Goal: Task Accomplishment & Management: Use online tool/utility

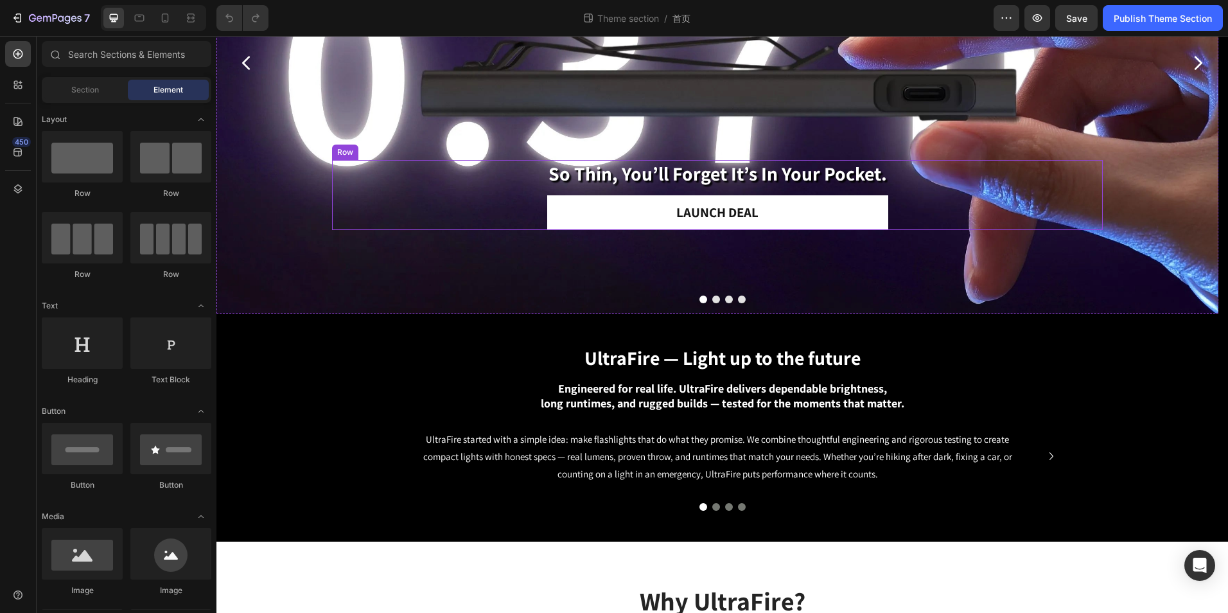
scroll to position [257, 0]
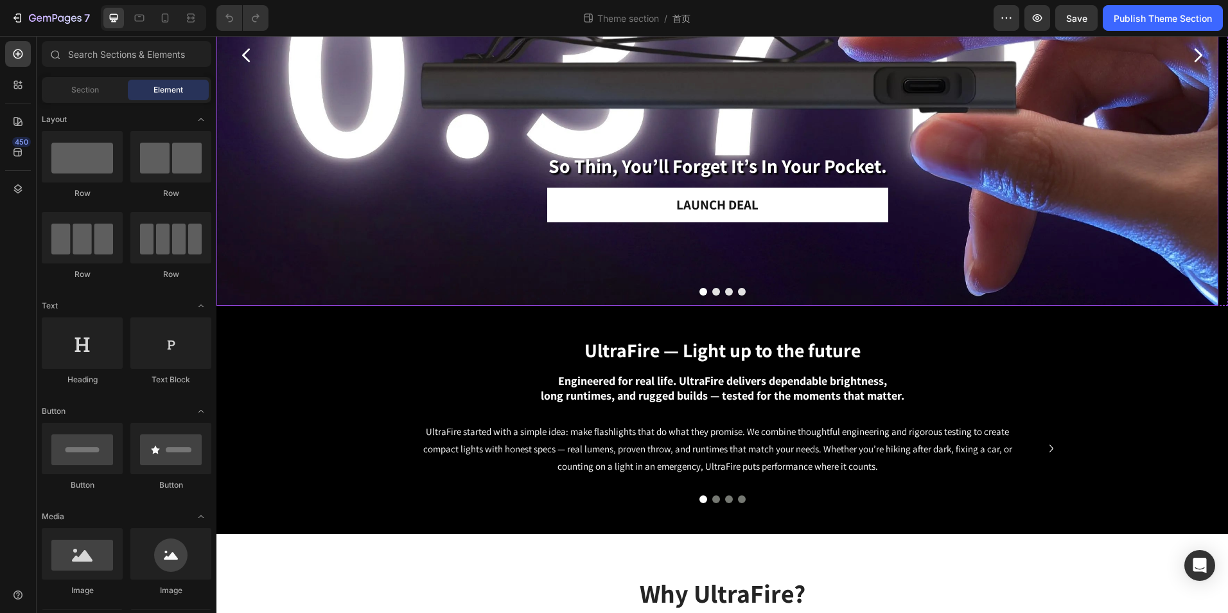
click at [702, 286] on div "so thin, you’ll forget it’s in your pocket. Heading Launch Deal Button Row" at bounding box center [717, 187] width 771 height 237
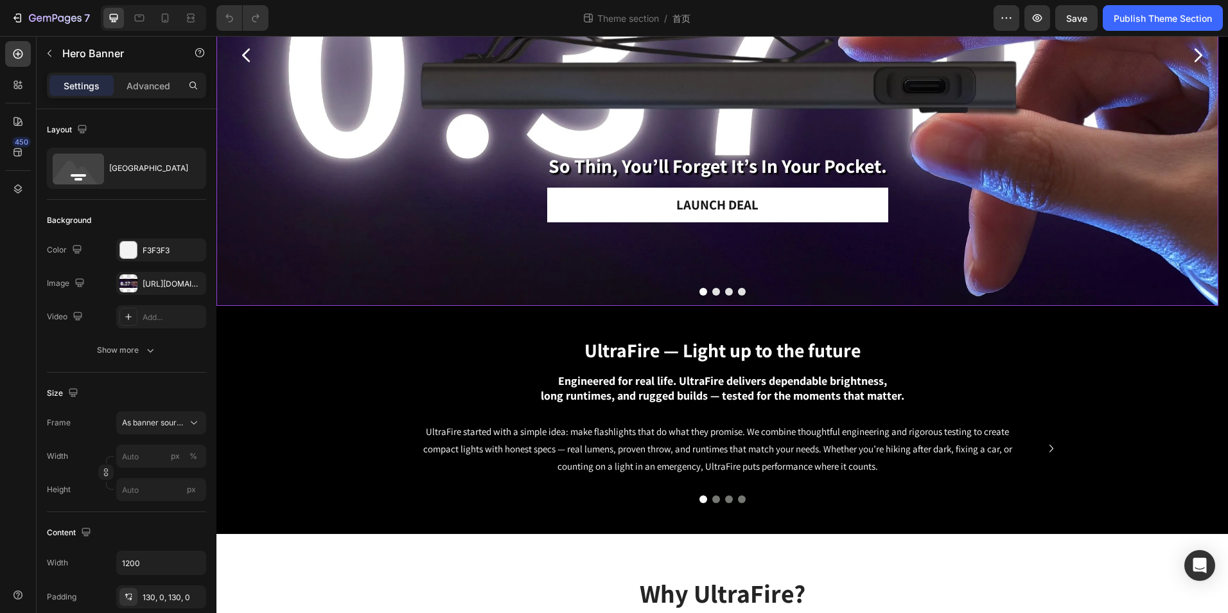
click at [702, 286] on div "so thin, you’ll forget it’s in your pocket. Heading Launch Deal Button Row" at bounding box center [717, 187] width 771 height 237
drag, startPoint x: 732, startPoint y: 287, endPoint x: 725, endPoint y: 288, distance: 6.5
click at [730, 287] on div "so thin, you’ll forget it’s in your pocket. Heading Launch Deal Button Row" at bounding box center [717, 187] width 771 height 237
click at [725, 288] on button "Dot" at bounding box center [729, 292] width 8 height 8
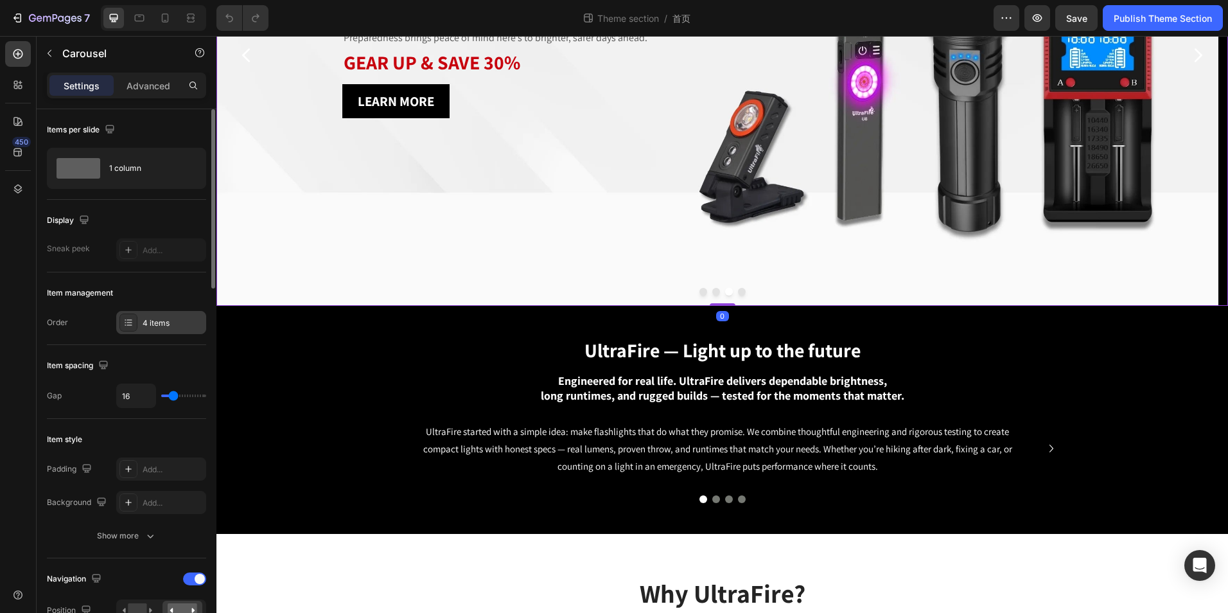
click at [152, 323] on div "4 items" at bounding box center [173, 323] width 60 height 12
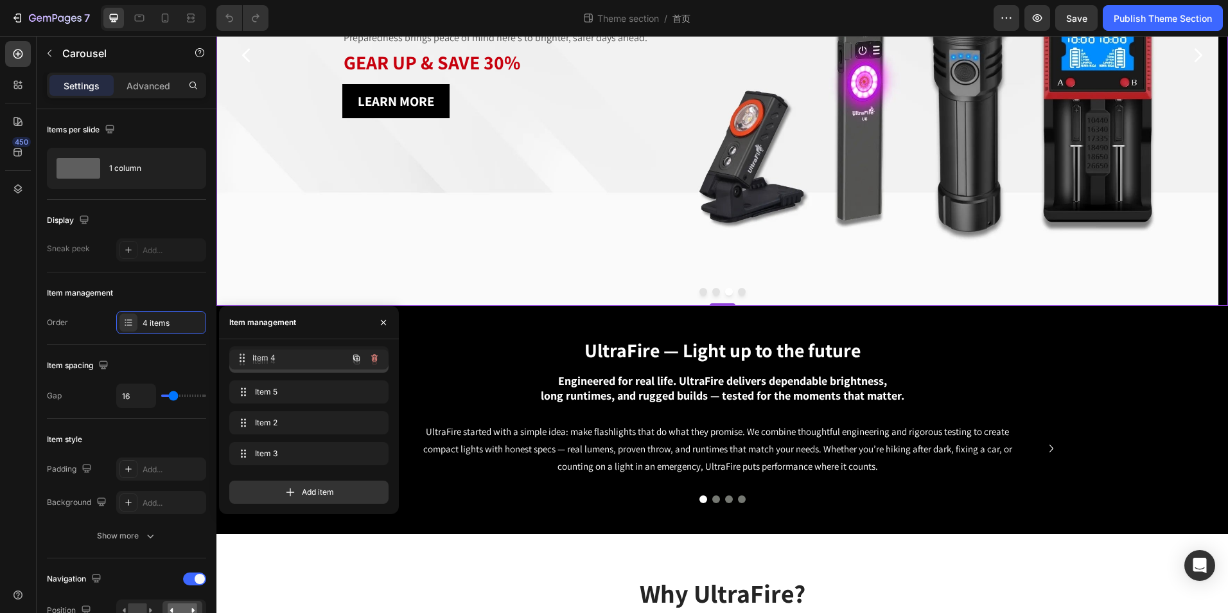
drag, startPoint x: 274, startPoint y: 418, endPoint x: 565, endPoint y: 344, distance: 300.1
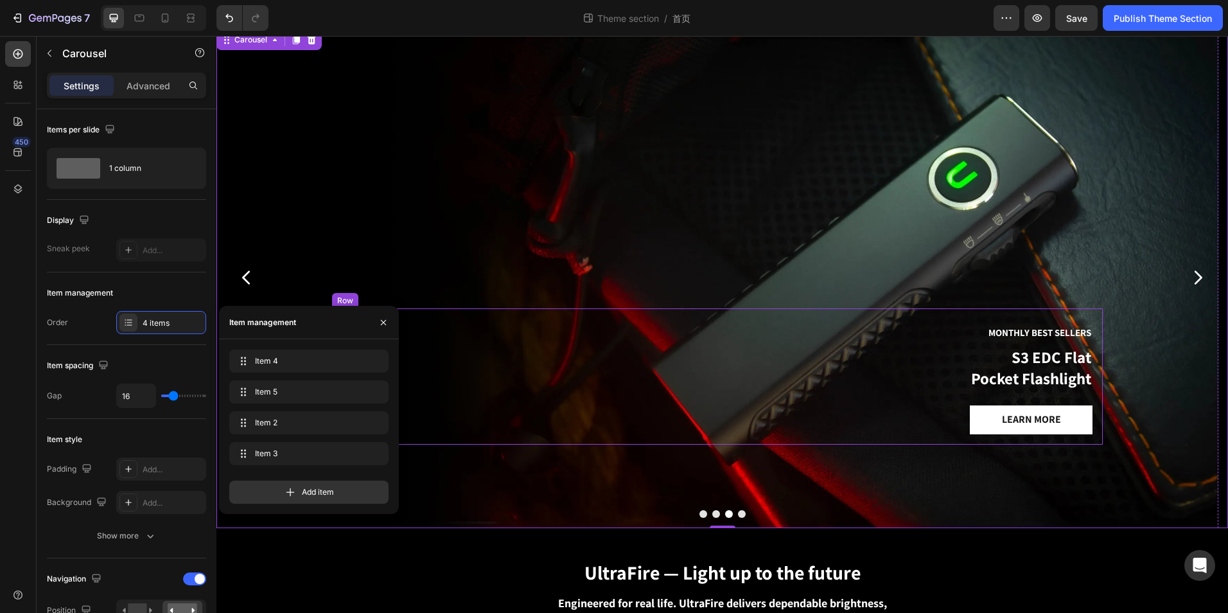
scroll to position [0, 0]
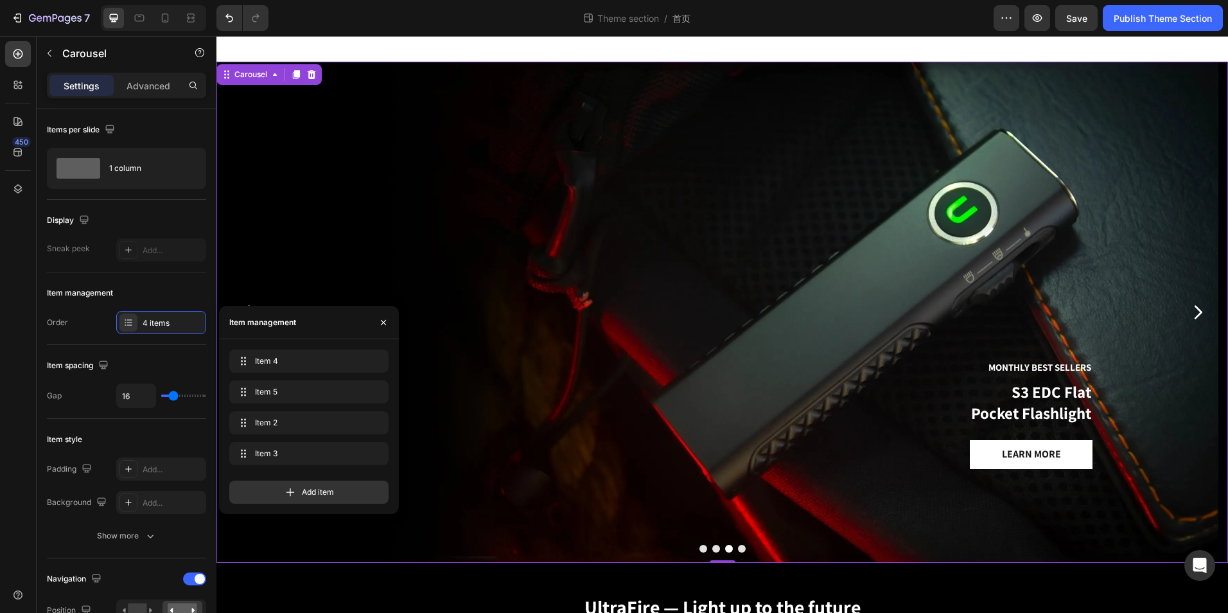
click at [710, 544] on div "Monthly Best Sellers Text Block S3 EDC Flat Pocket Flashlight Heading Learn mor…" at bounding box center [717, 411] width 771 height 303
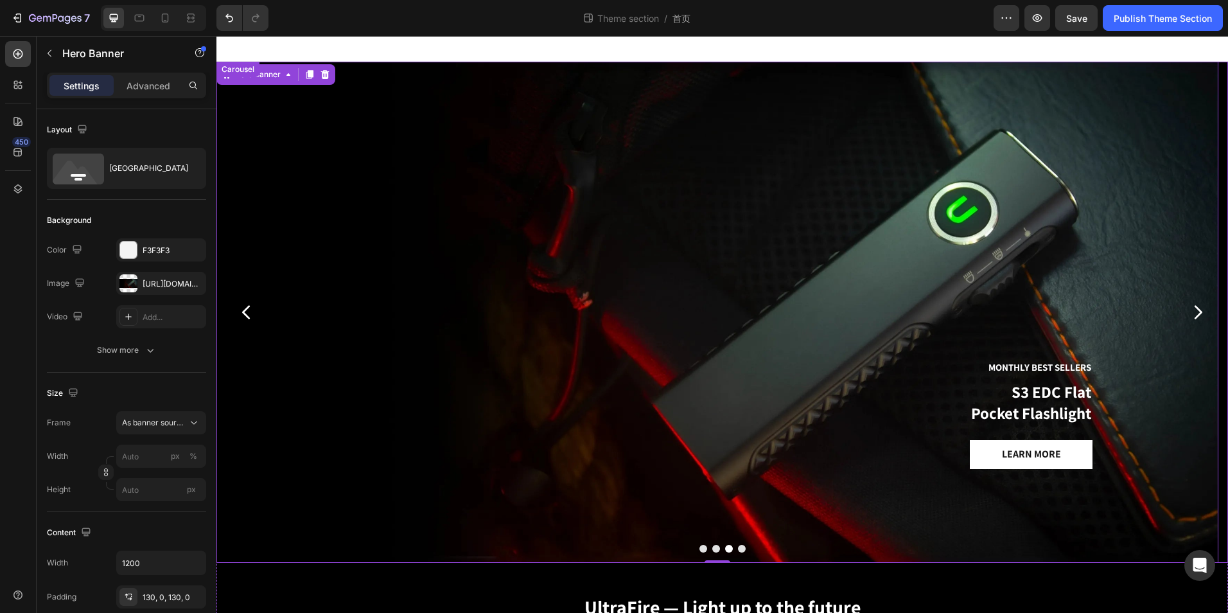
click at [700, 545] on div at bounding box center [723, 549] width 1012 height 8
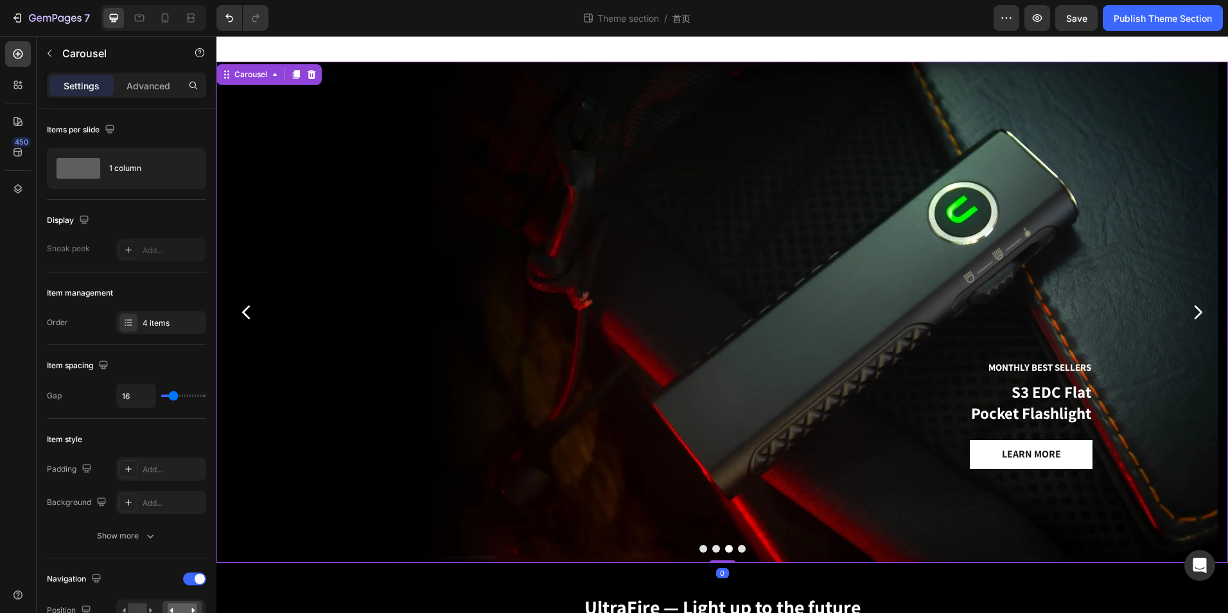
click at [700, 547] on button "Dot" at bounding box center [704, 549] width 8 height 8
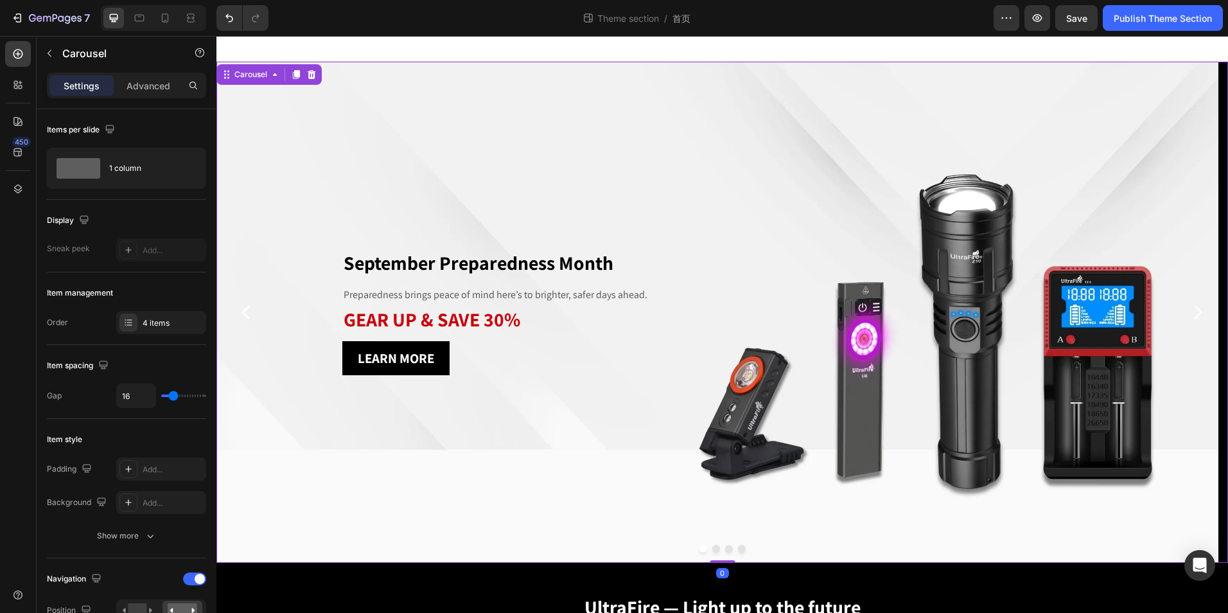
click at [713, 549] on button "Dot" at bounding box center [717, 549] width 8 height 8
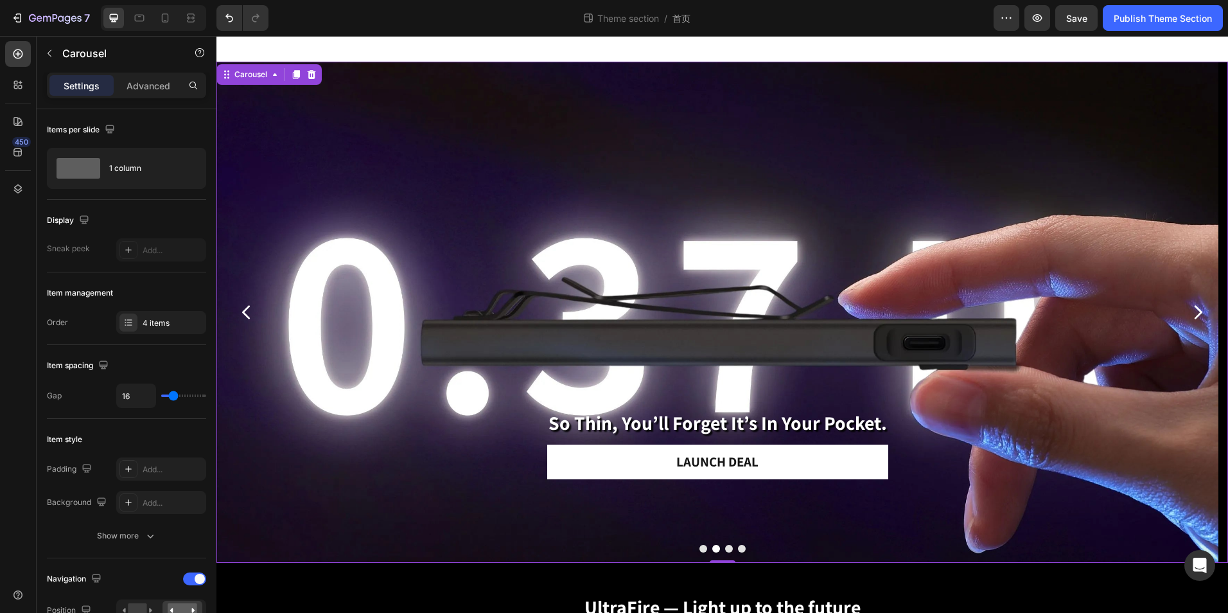
click at [727, 549] on button "Dot" at bounding box center [729, 549] width 8 height 8
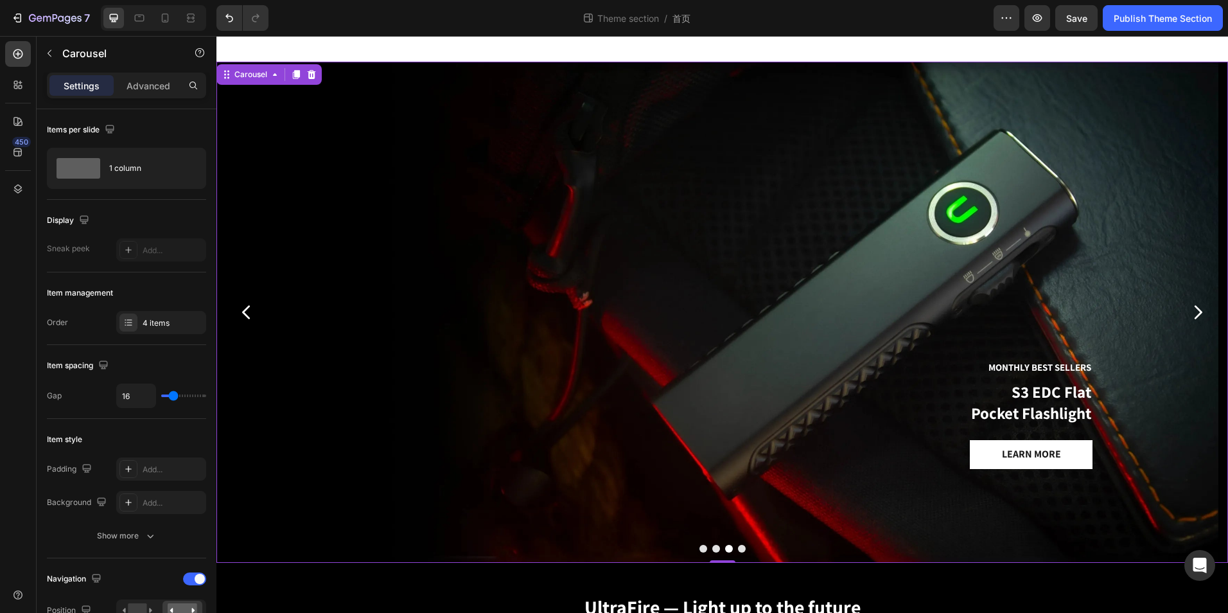
click at [700, 549] on button "Dot" at bounding box center [704, 549] width 8 height 8
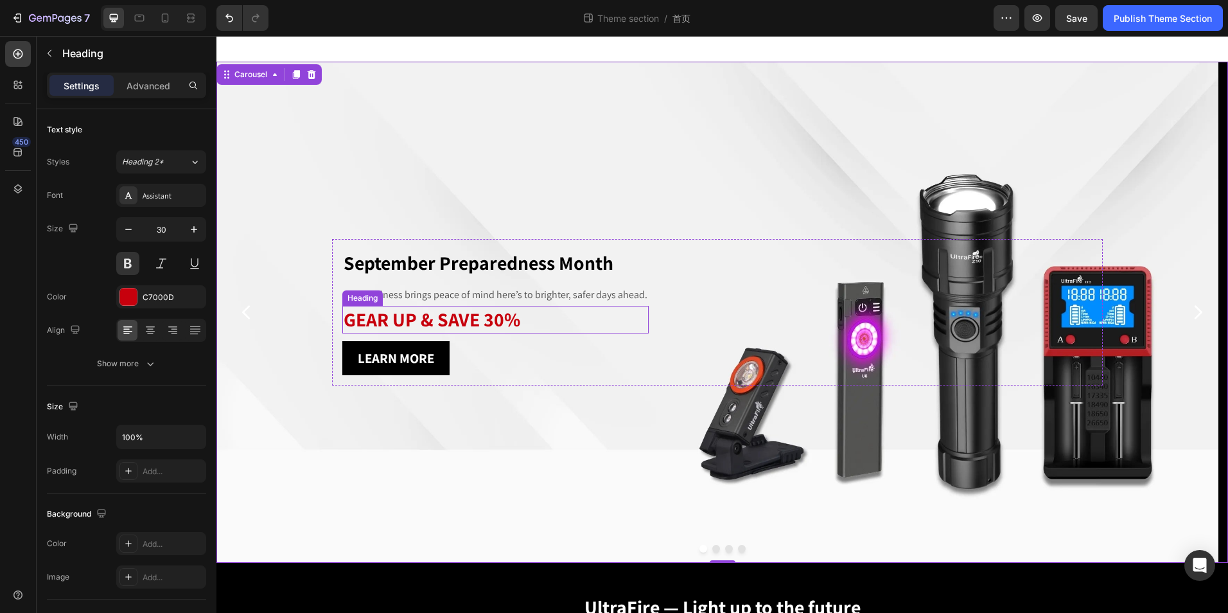
click at [474, 313] on h2 "GEAR UP & SAVE 30%" at bounding box center [495, 320] width 306 height 28
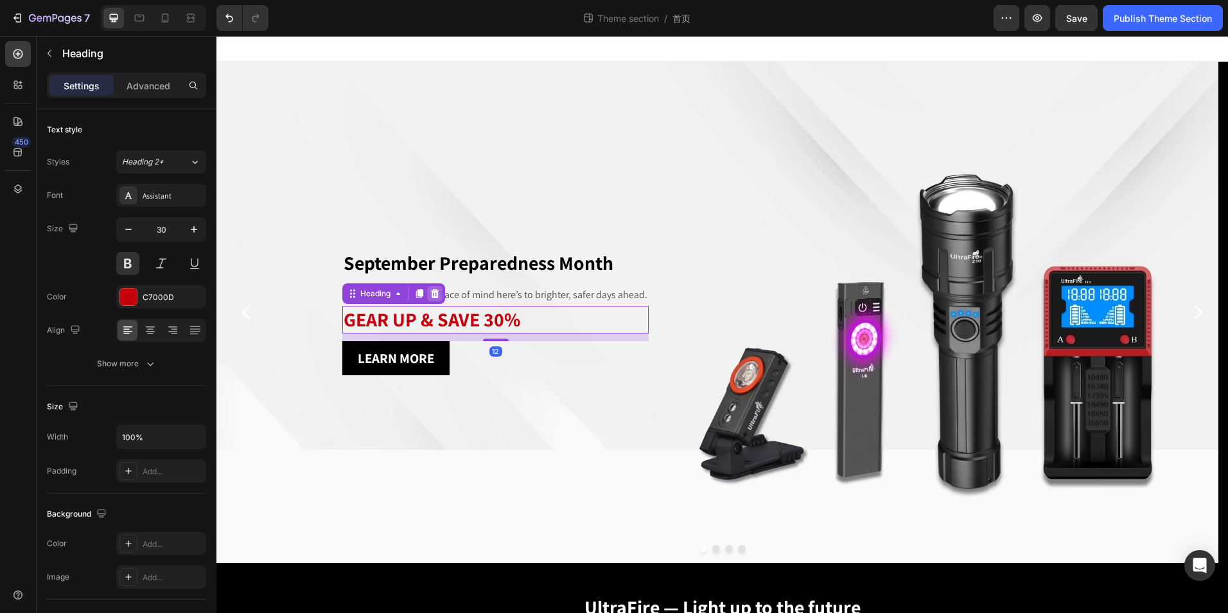
click at [432, 290] on icon at bounding box center [435, 292] width 8 height 9
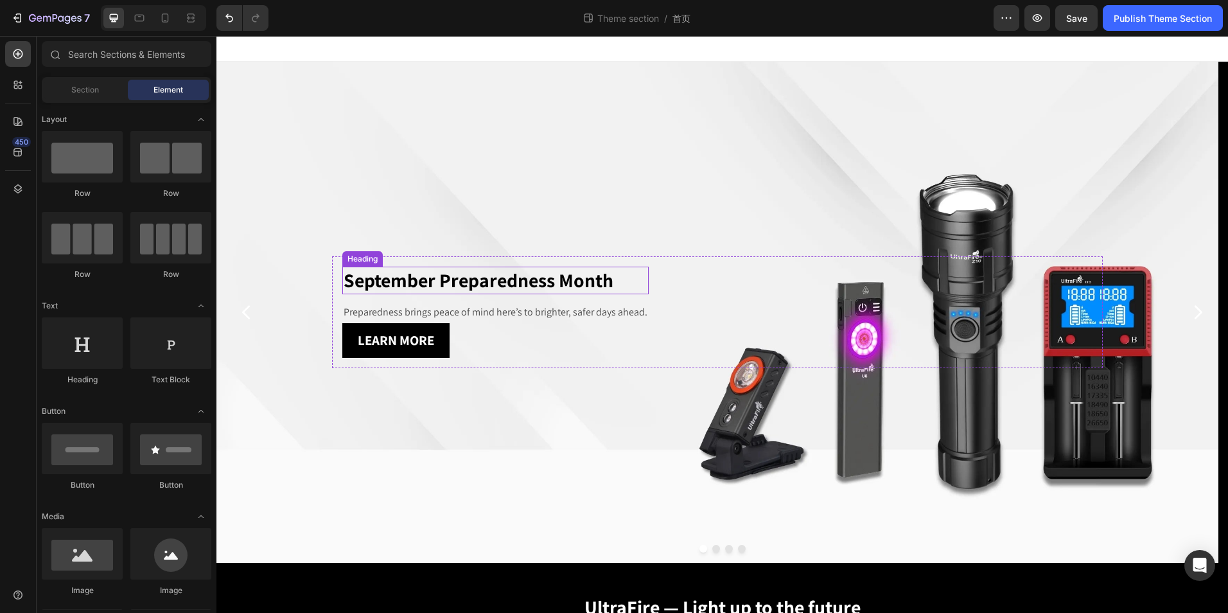
click at [541, 288] on h2 "September Preparedness Month" at bounding box center [495, 281] width 306 height 28
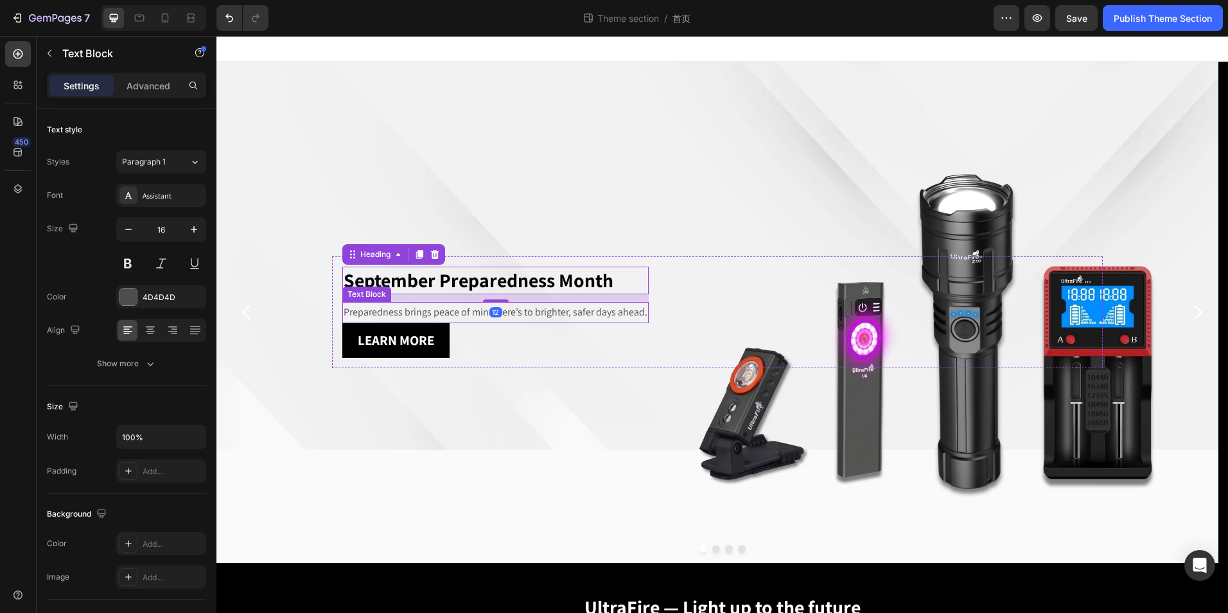
click at [541, 314] on p "Preparedness brings peace of mind here’s to brighter, safer days ahead." at bounding box center [496, 312] width 304 height 19
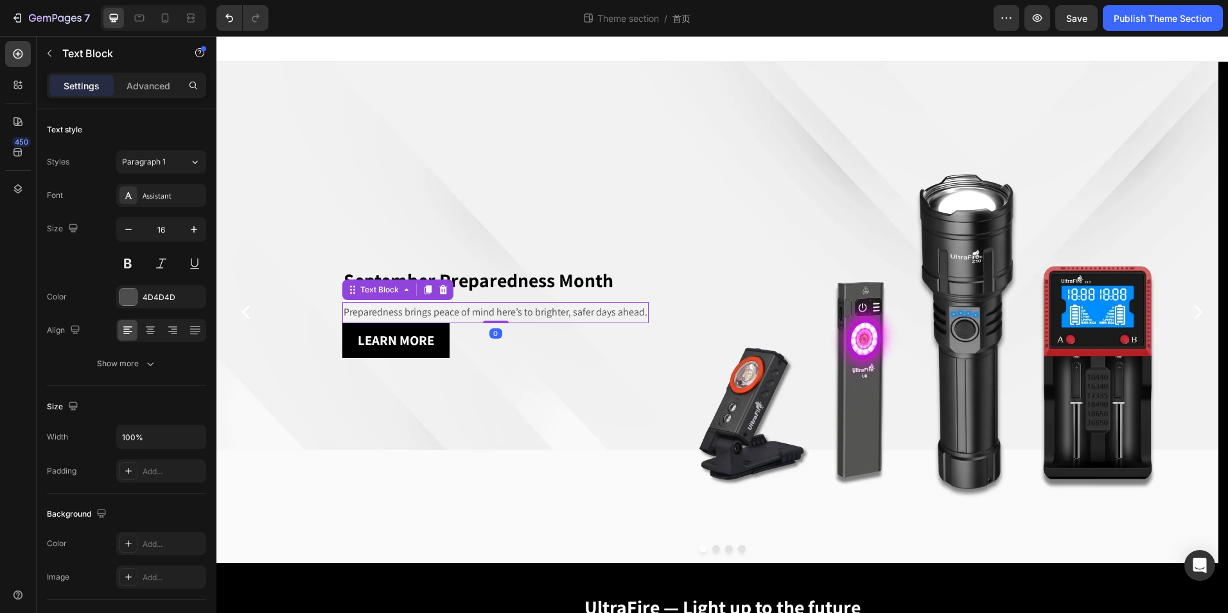
click at [145, 70] on div "Text Block" at bounding box center [110, 54] width 146 height 37
click at [150, 86] on p "Advanced" at bounding box center [149, 85] width 44 height 13
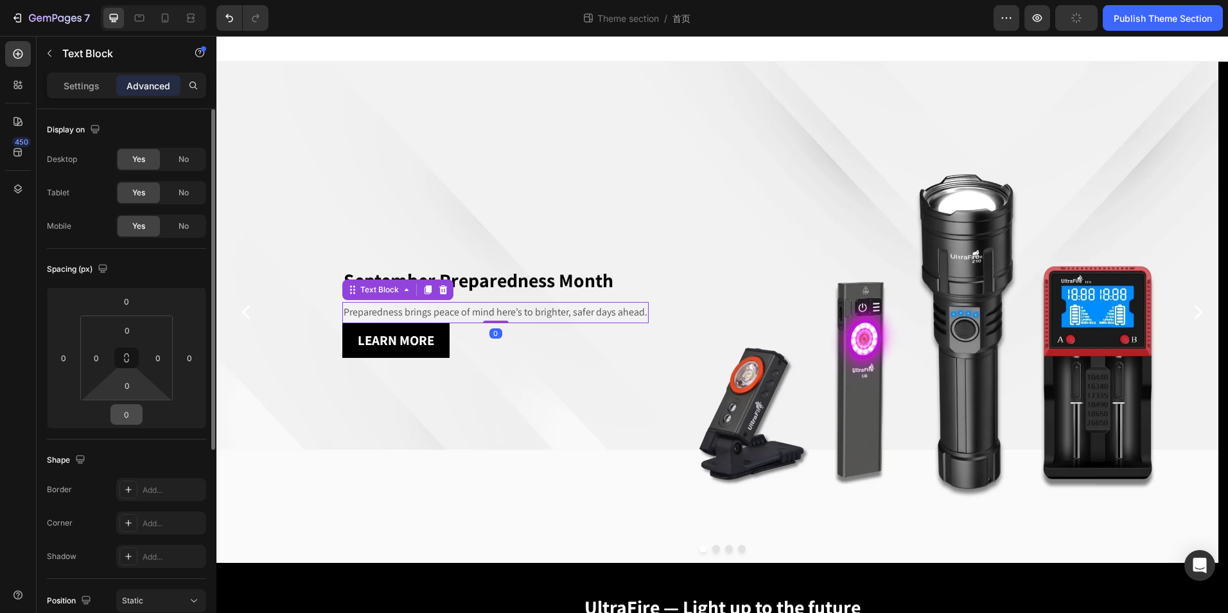
click at [122, 413] on input "0" at bounding box center [127, 414] width 26 height 19
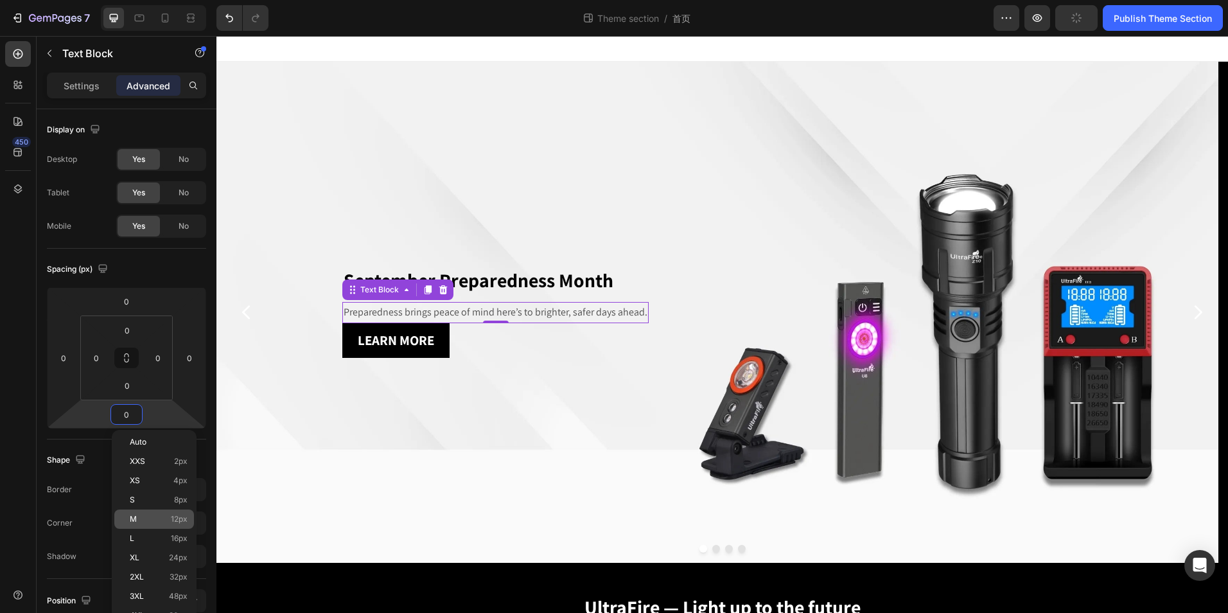
click at [157, 515] on p "M 12px" at bounding box center [159, 519] width 58 height 9
type input "12"
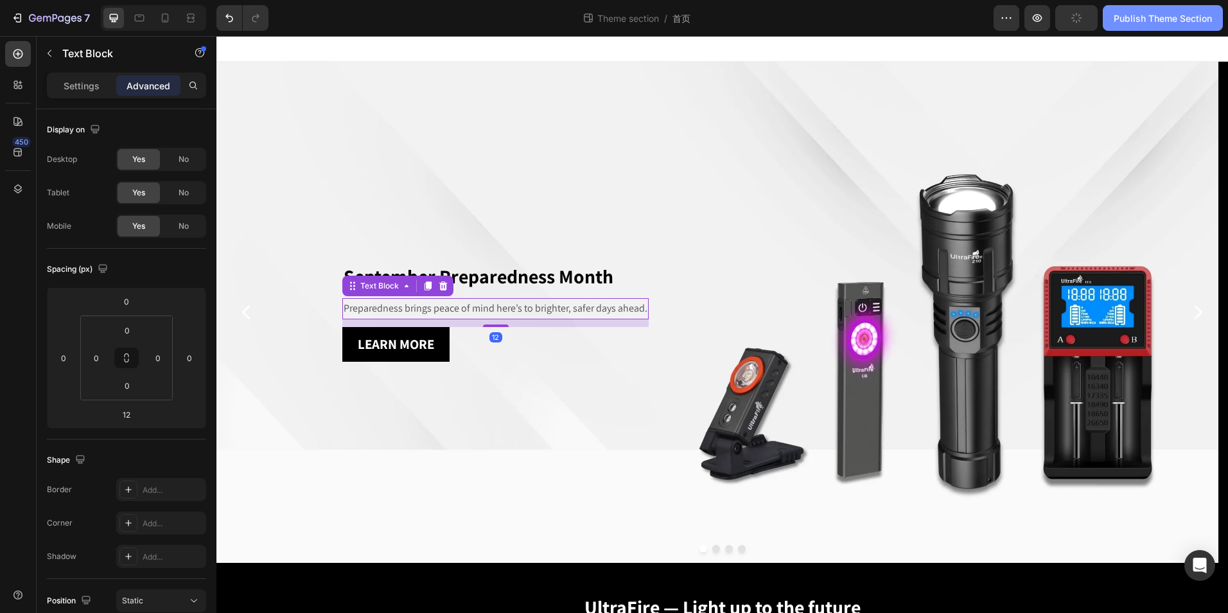
click at [1180, 28] on button "Publish Theme Section" at bounding box center [1163, 18] width 120 height 26
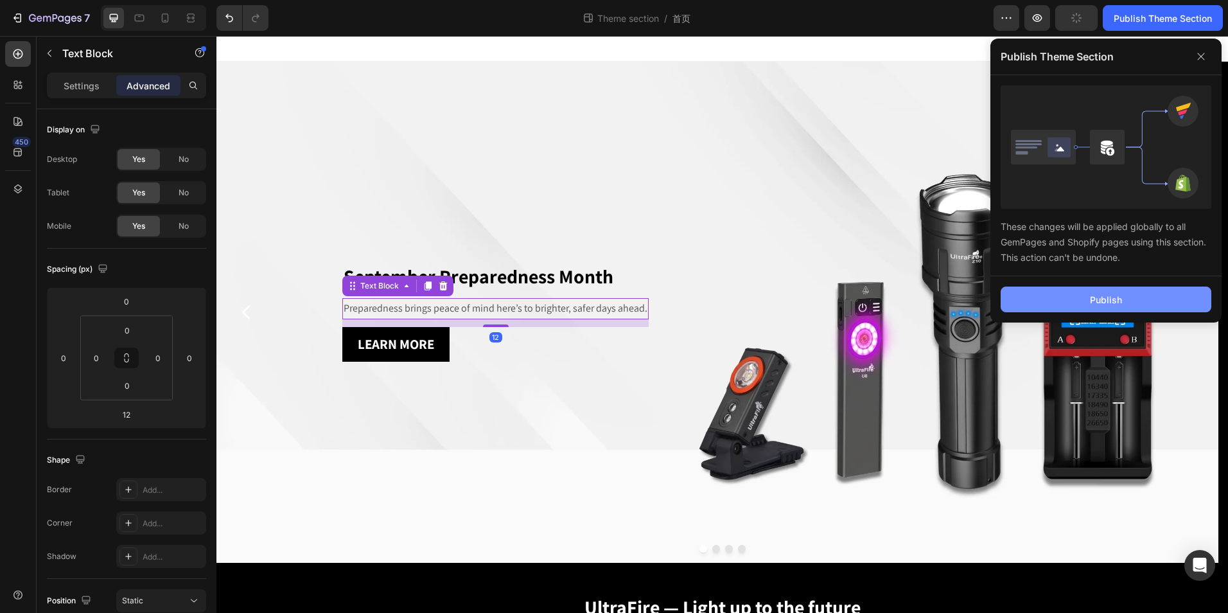
click at [1094, 301] on div "Publish" at bounding box center [1106, 299] width 32 height 13
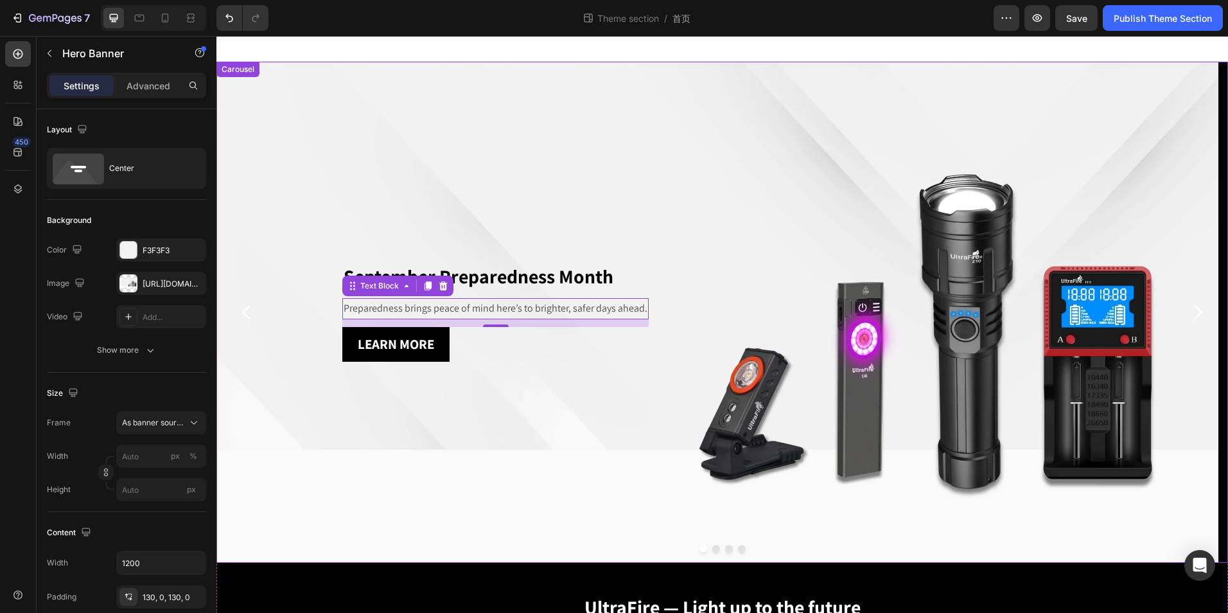
click at [709, 553] on div "Background Image" at bounding box center [718, 312] width 1002 height 501
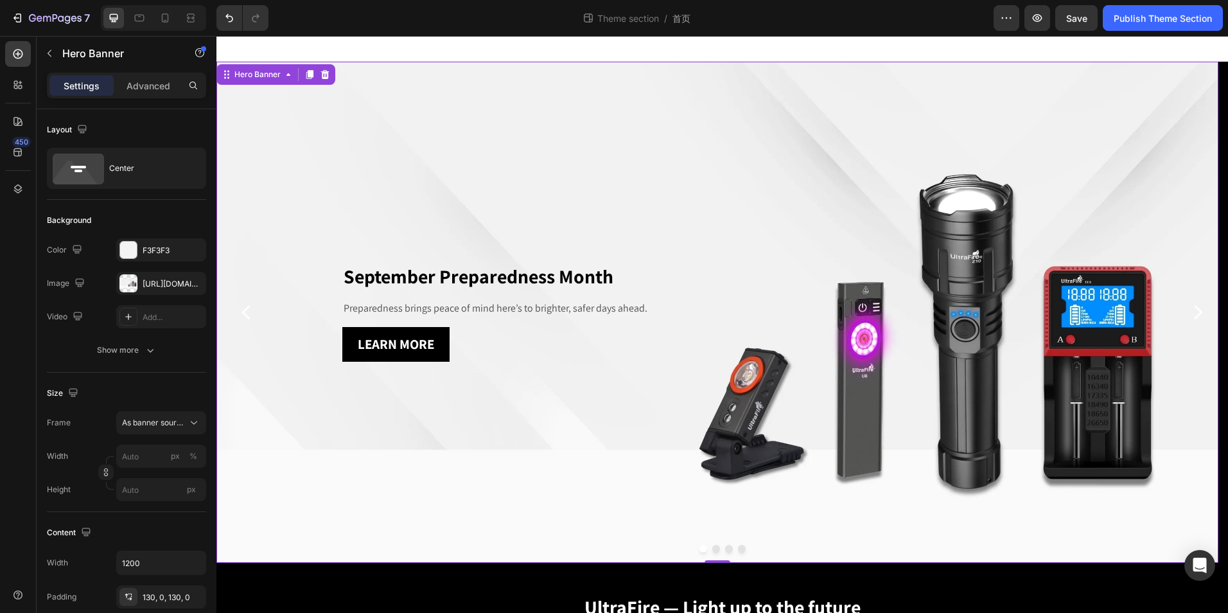
click at [709, 553] on div "Background Image" at bounding box center [718, 312] width 1002 height 501
click at [713, 549] on button "Dot" at bounding box center [717, 549] width 8 height 8
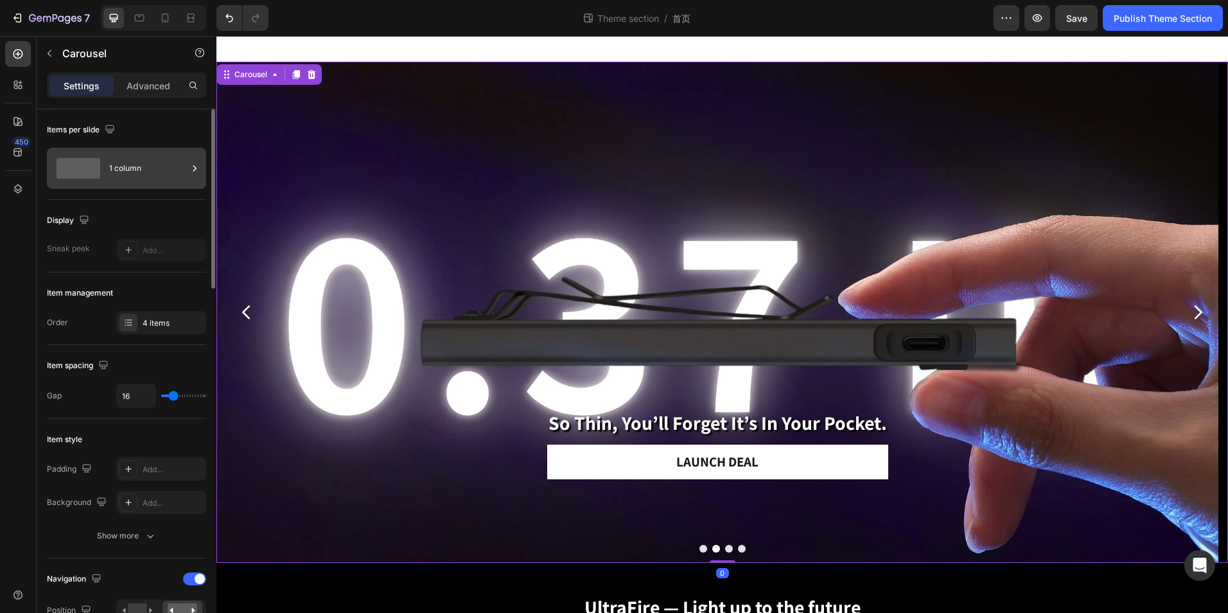
click at [172, 173] on div "1 column" at bounding box center [148, 169] width 78 height 30
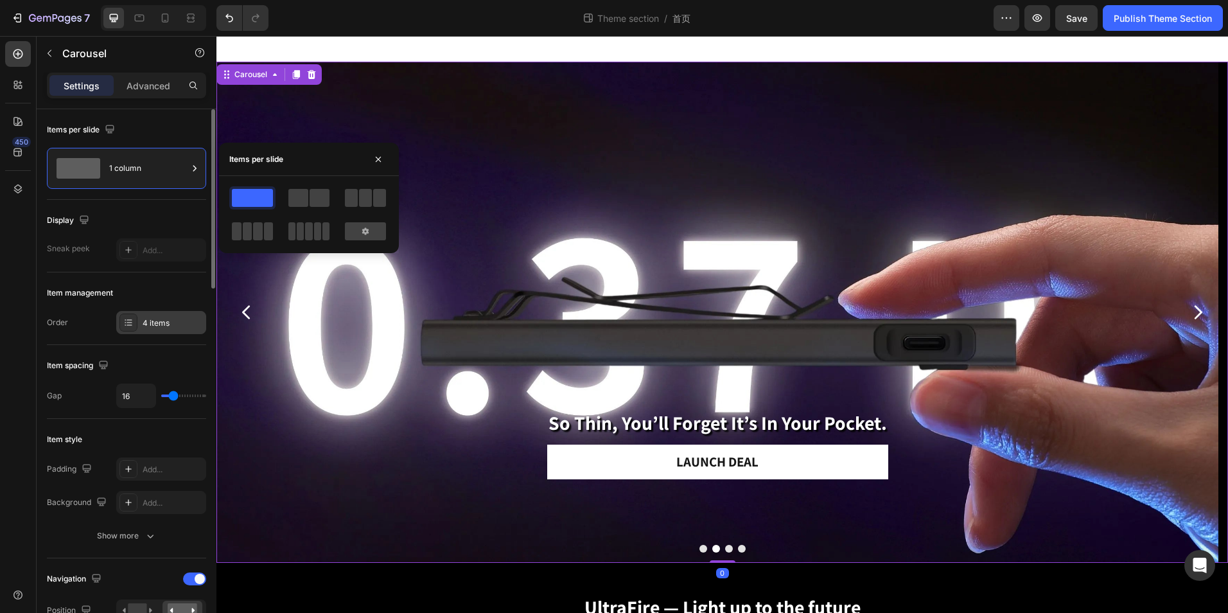
click at [143, 329] on div "4 items" at bounding box center [161, 322] width 90 height 23
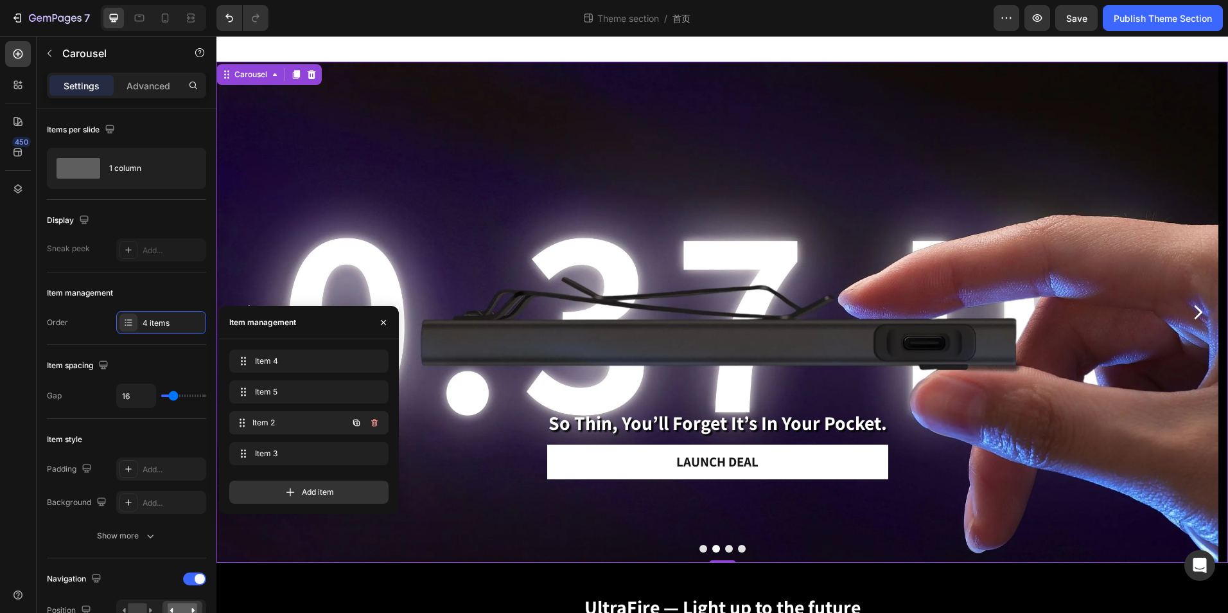
drag, startPoint x: 301, startPoint y: 421, endPoint x: 297, endPoint y: 397, distance: 24.8
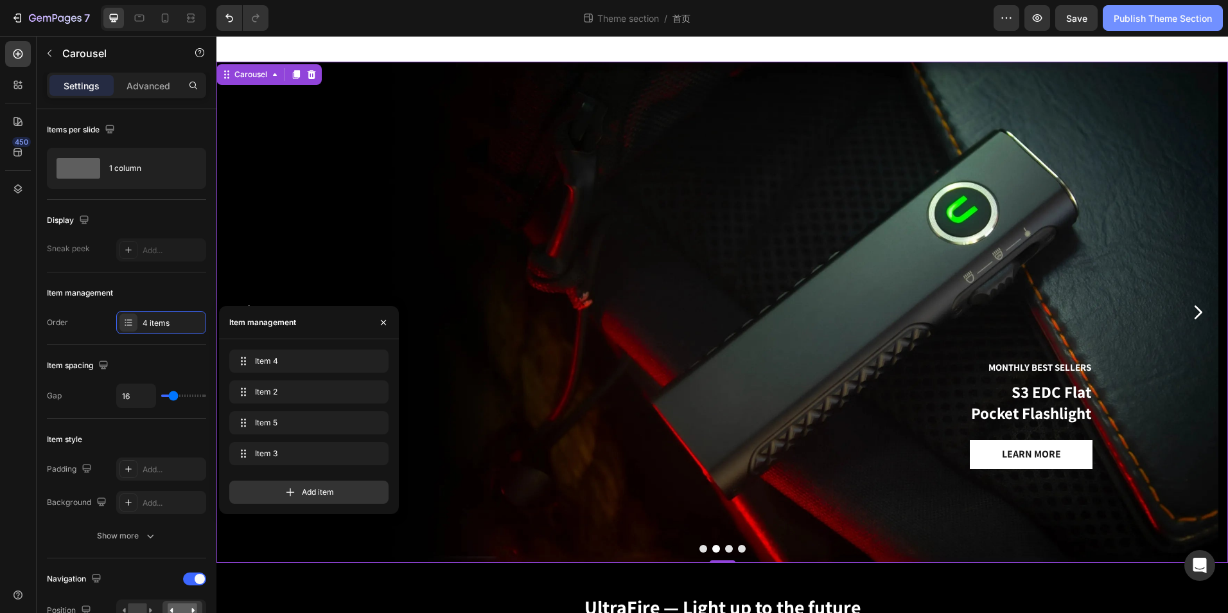
click at [1156, 23] on div "Publish Theme Section" at bounding box center [1163, 18] width 98 height 13
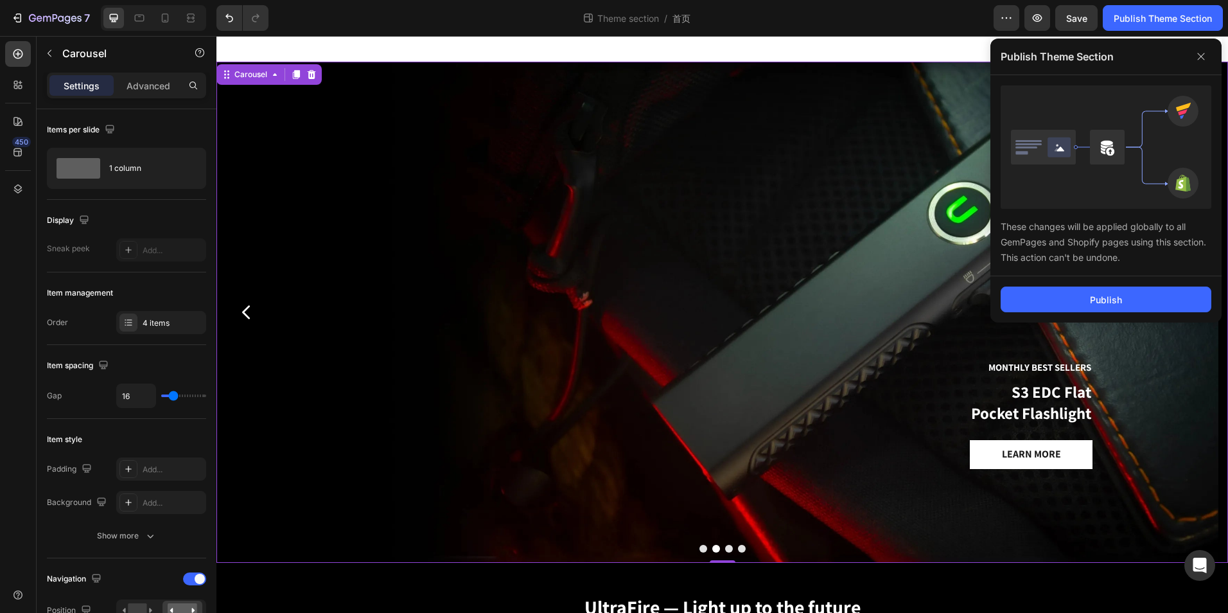
click at [1072, 314] on div "Publish" at bounding box center [1106, 299] width 231 height 46
click at [1072, 301] on button "Publish" at bounding box center [1106, 300] width 211 height 26
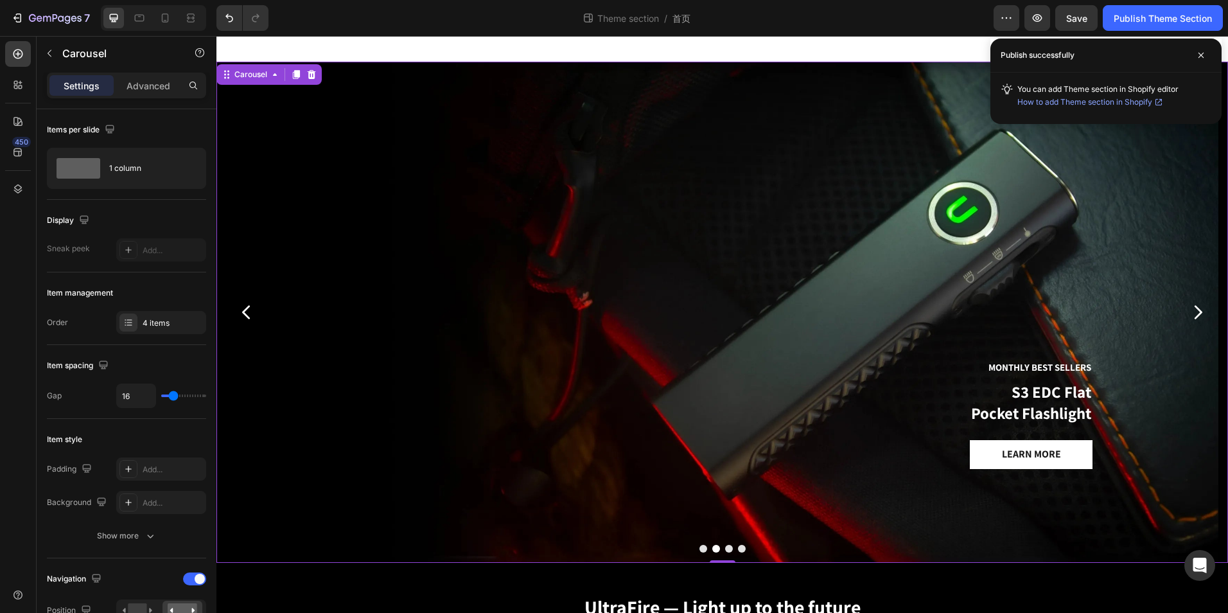
click at [1195, 4] on div "7 Theme section / 首页 Preview Save Publish Theme Section" at bounding box center [614, 18] width 1228 height 37
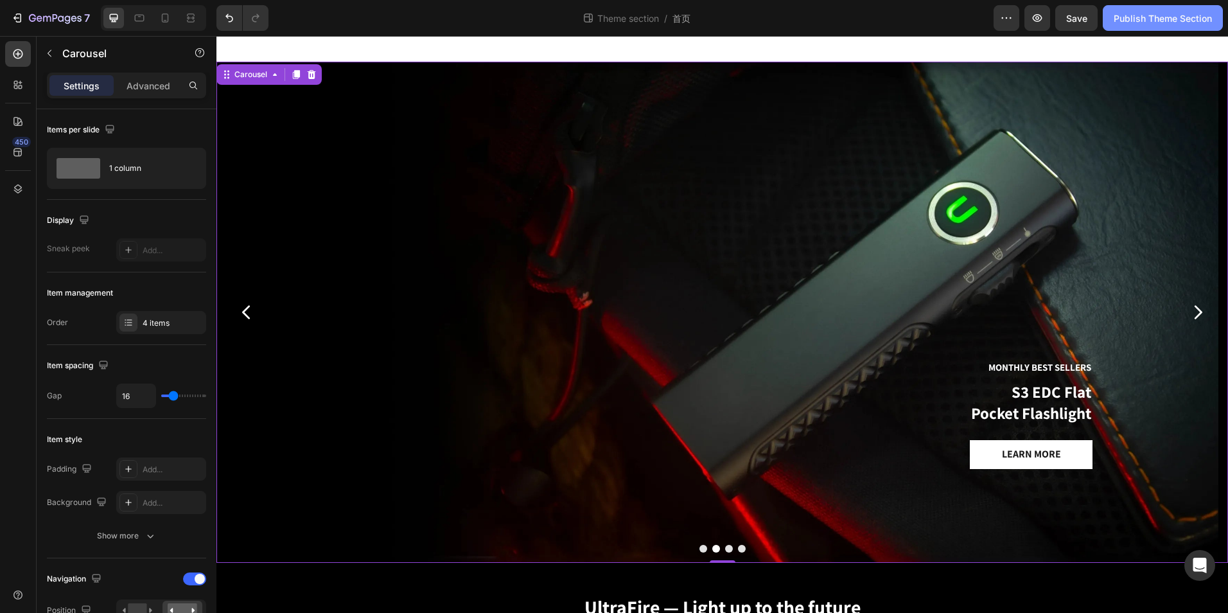
click at [1192, 15] on div "Publish Theme Section" at bounding box center [1163, 18] width 98 height 13
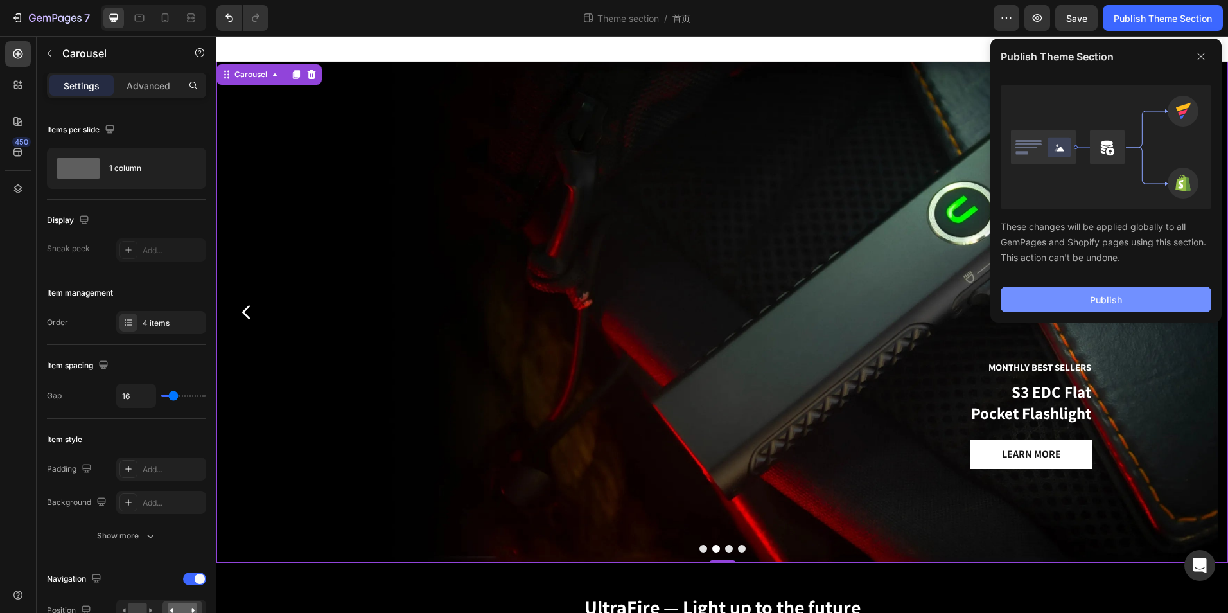
click at [1097, 308] on button "Publish" at bounding box center [1106, 300] width 211 height 26
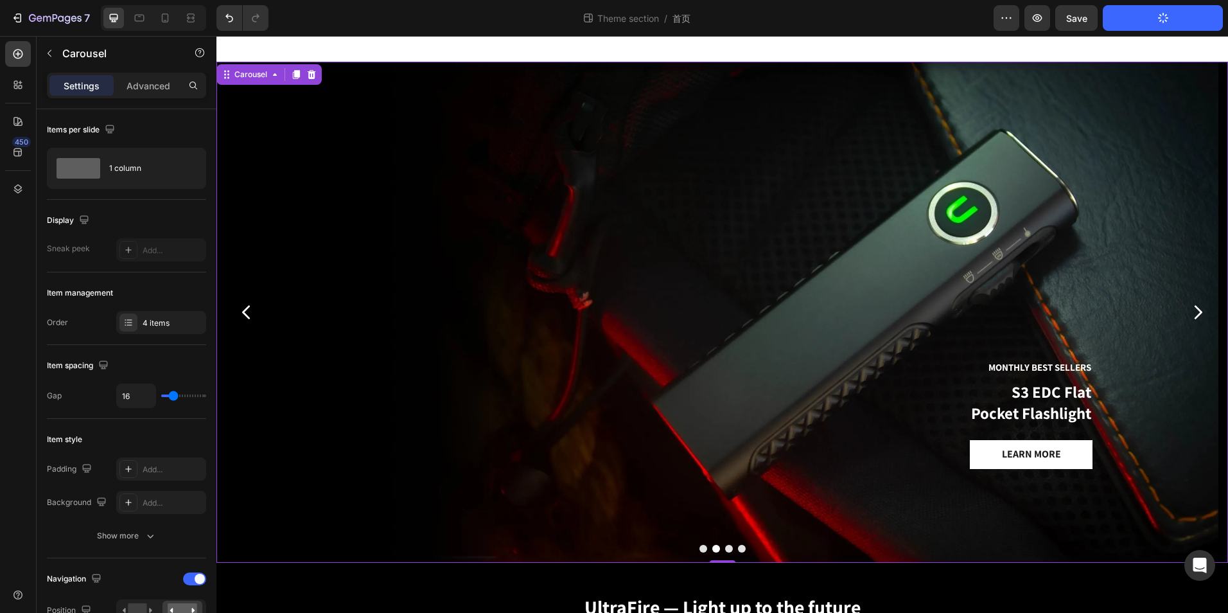
click at [693, 547] on div at bounding box center [723, 549] width 1012 height 8
click at [700, 549] on button "Dot" at bounding box center [704, 549] width 8 height 8
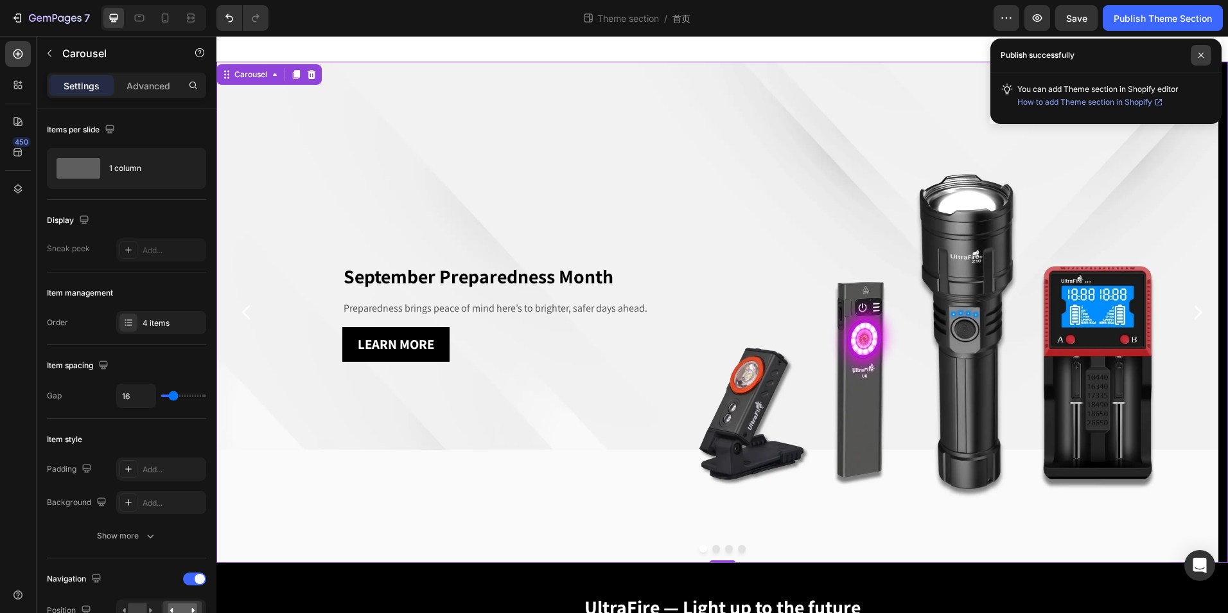
click at [1205, 56] on span at bounding box center [1201, 55] width 21 height 21
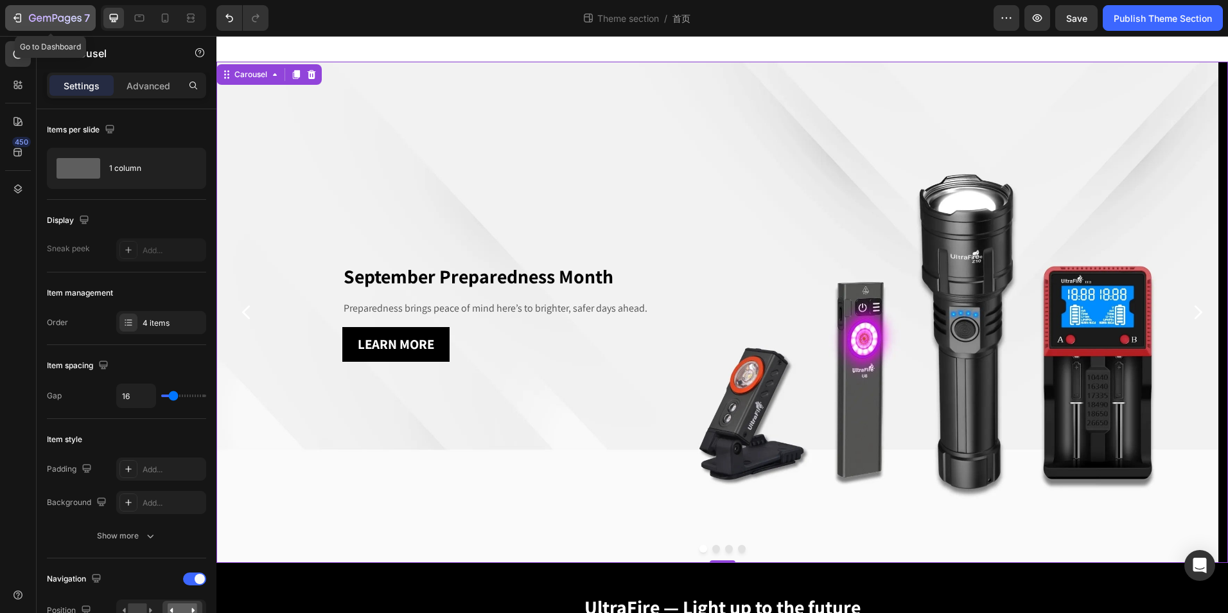
click at [57, 12] on div "7" at bounding box center [59, 17] width 61 height 15
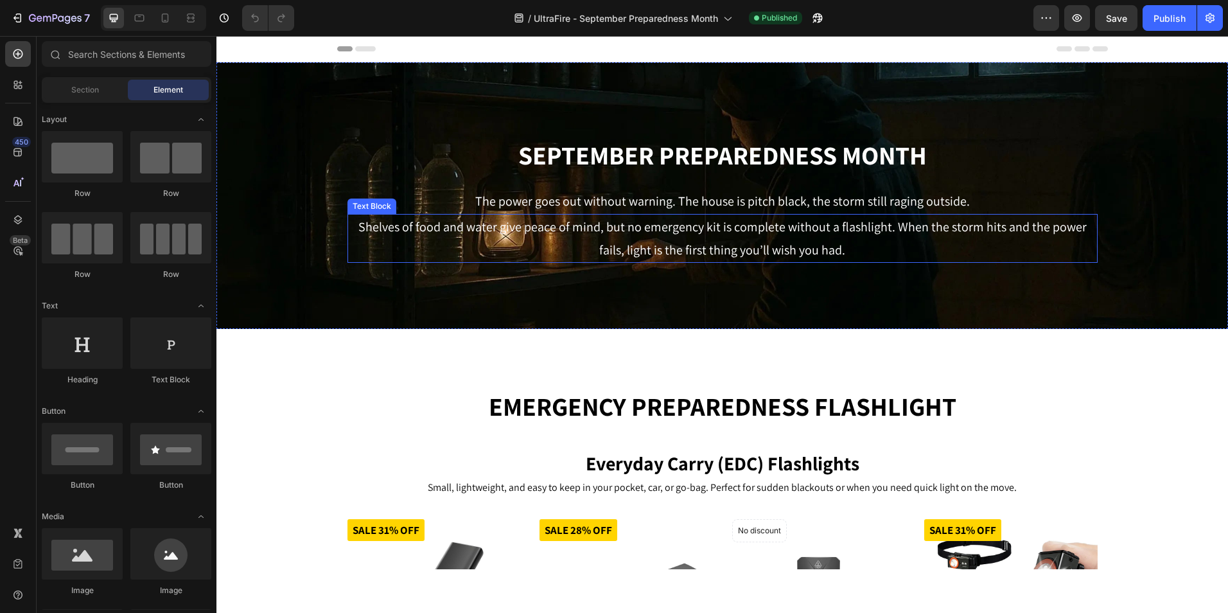
click at [1011, 229] on p "Shelves of food and water give peace of mind, but no emergency kit is complete …" at bounding box center [723, 238] width 748 height 46
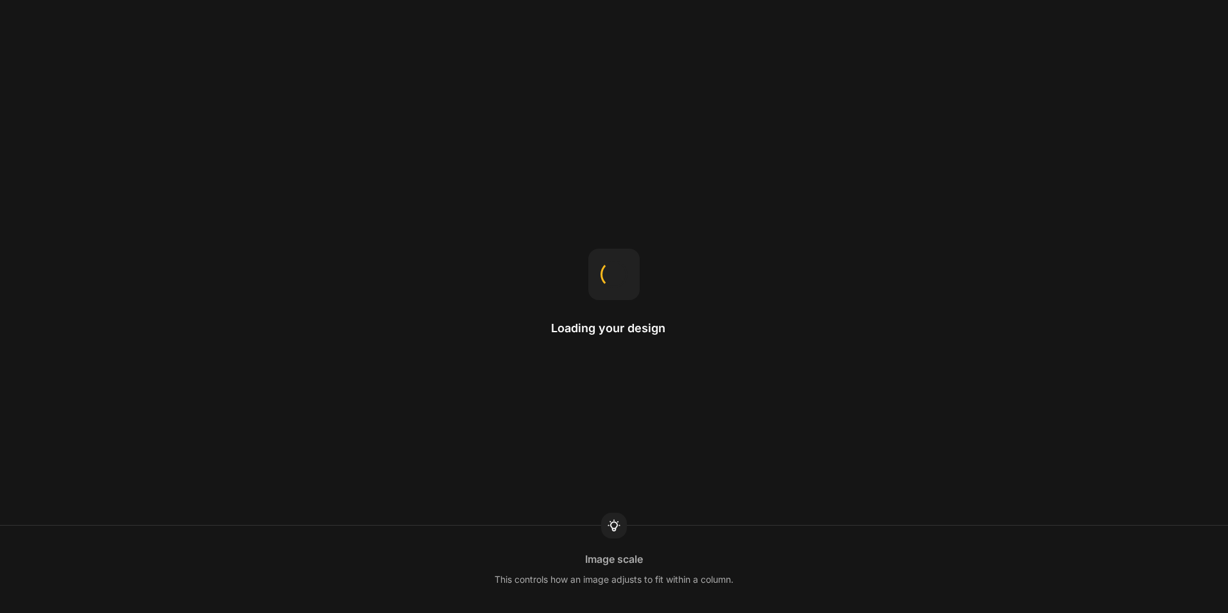
click at [1068, 362] on div "Loading your design Image scale This controls how an image adjusts to fit withi…" at bounding box center [614, 306] width 1228 height 613
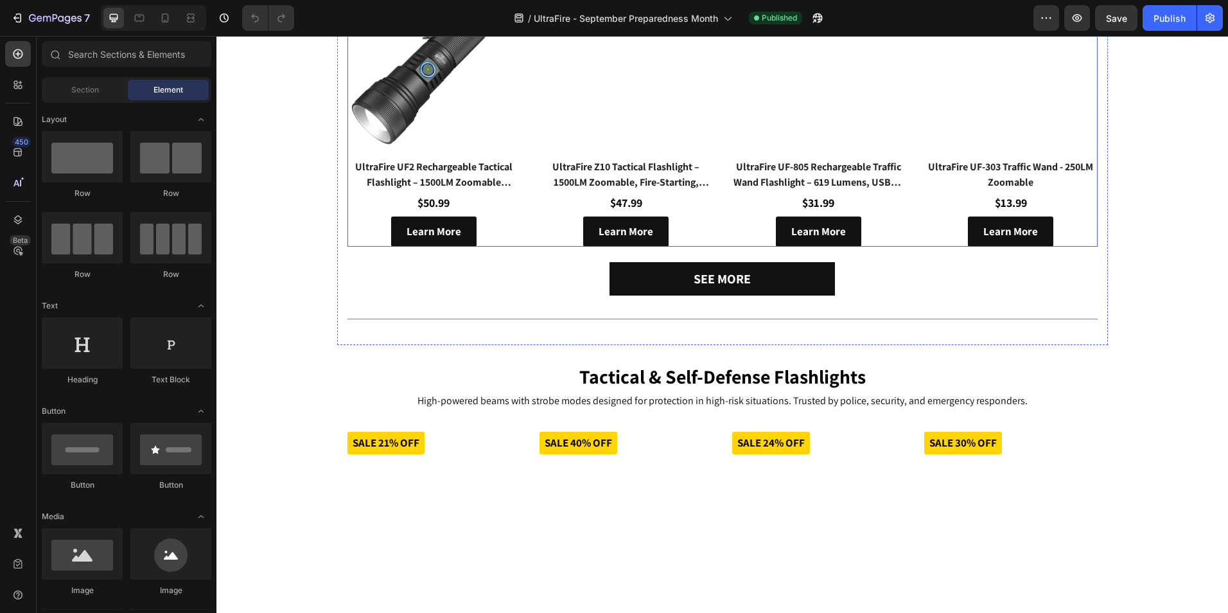
scroll to position [1028, 0]
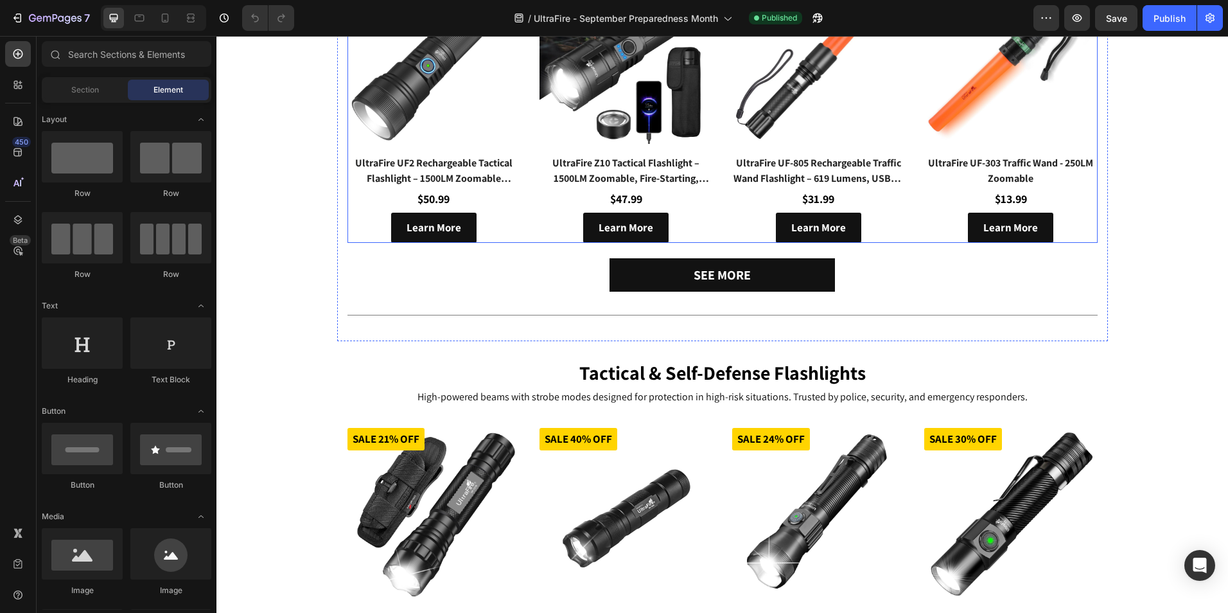
click at [530, 197] on div "(P) Images Sale -28% off Product Badge UltraFire UF2 Rechargeable Tactical Flas…" at bounding box center [723, 106] width 750 height 272
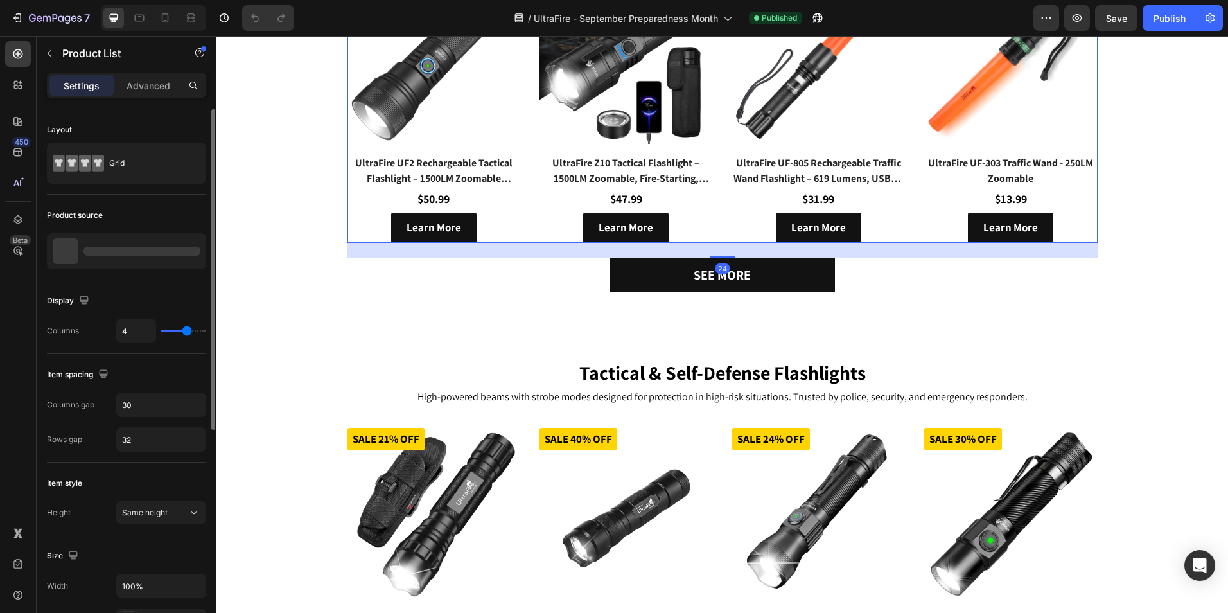
click at [134, 251] on div at bounding box center [142, 251] width 117 height 9
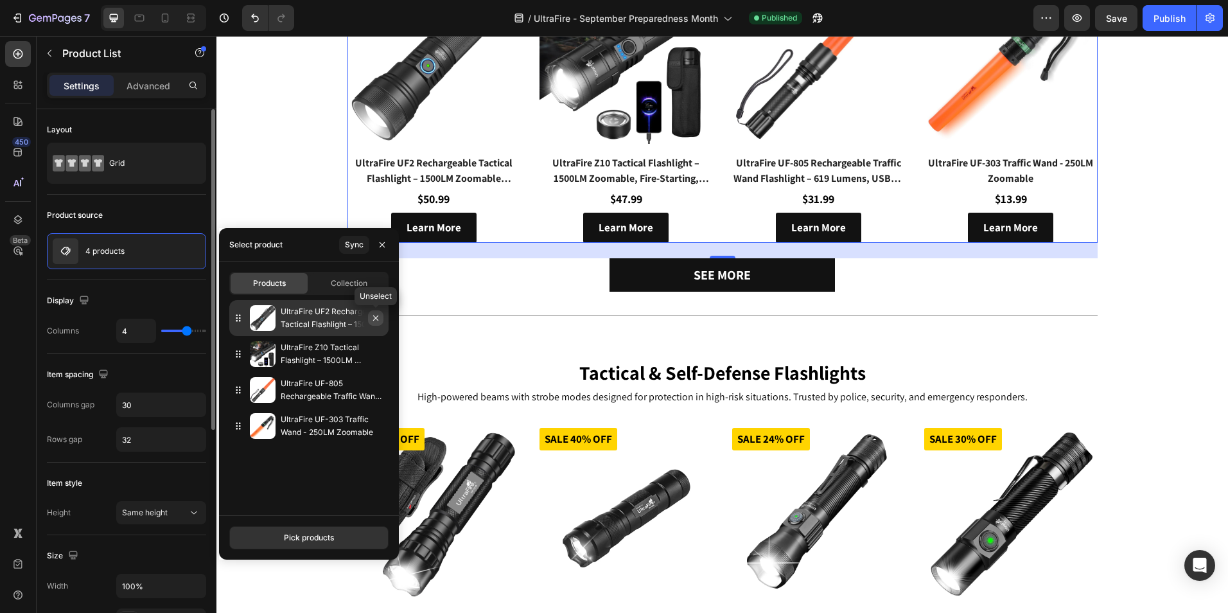
click at [379, 311] on button "button" at bounding box center [375, 317] width 15 height 15
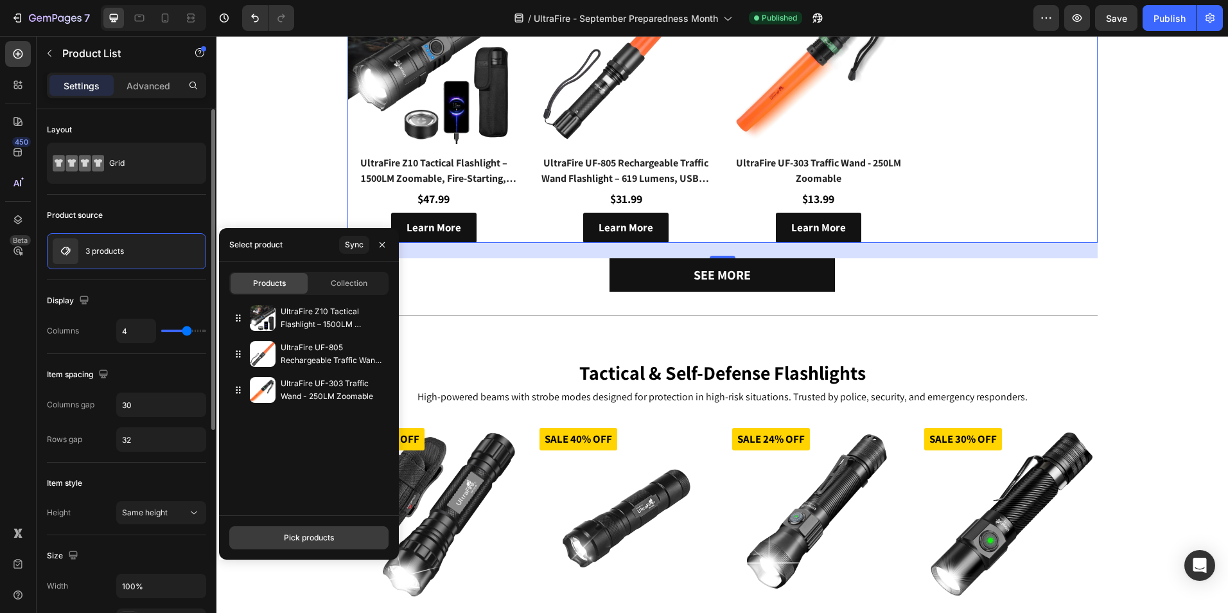
click at [315, 539] on div "Pick products" at bounding box center [309, 538] width 50 height 12
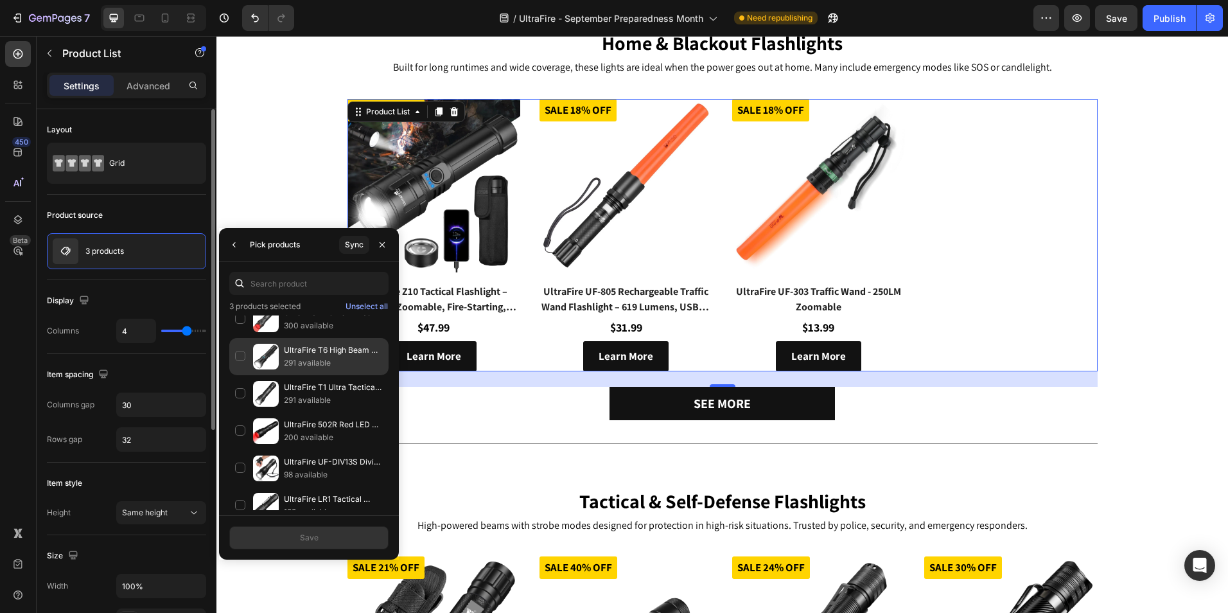
scroll to position [1011, 0]
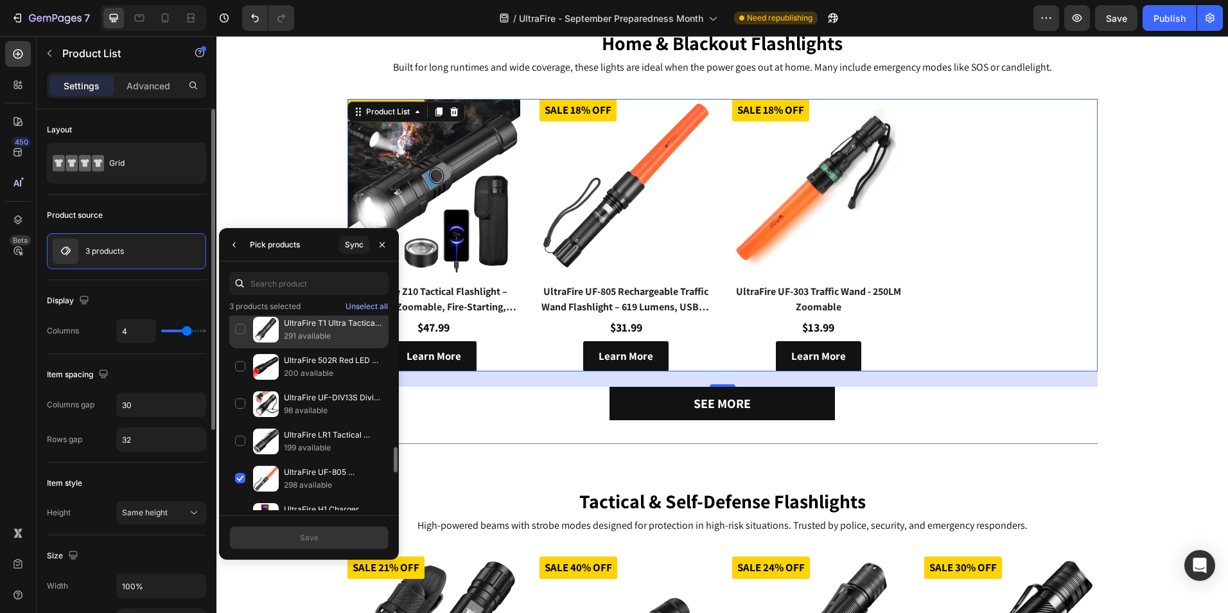
click at [341, 338] on p "291 available" at bounding box center [333, 336] width 99 height 13
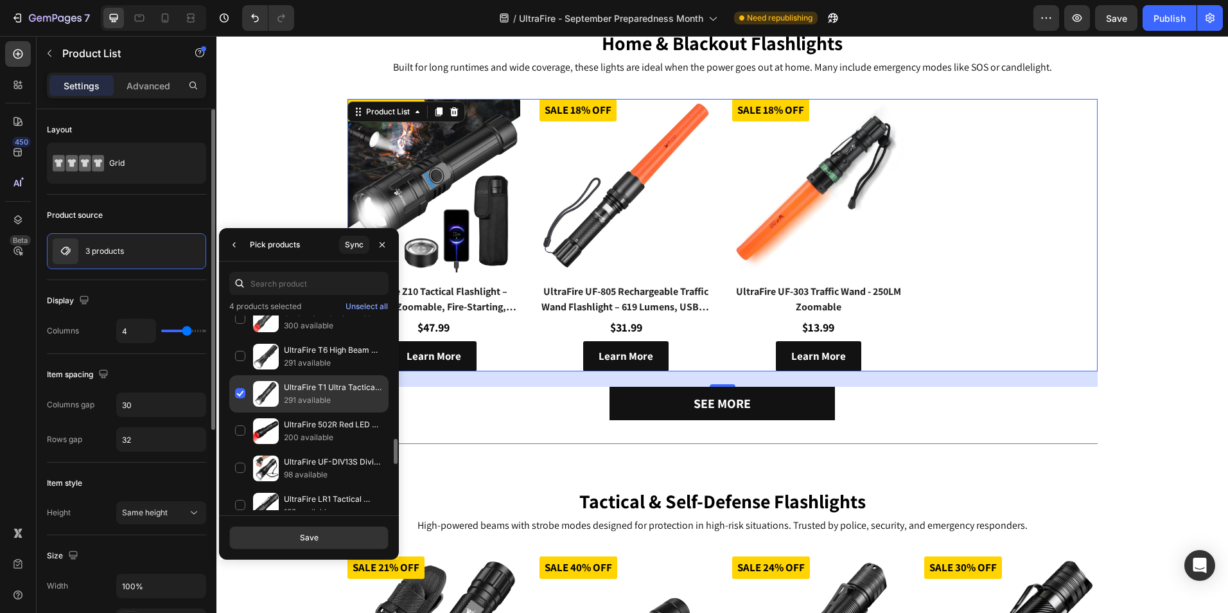
click at [324, 385] on p "UltraFire T1 Ultra Tactical LED Flashlight with Holster | 1000 Lumens Law Enfor…" at bounding box center [333, 387] width 99 height 13
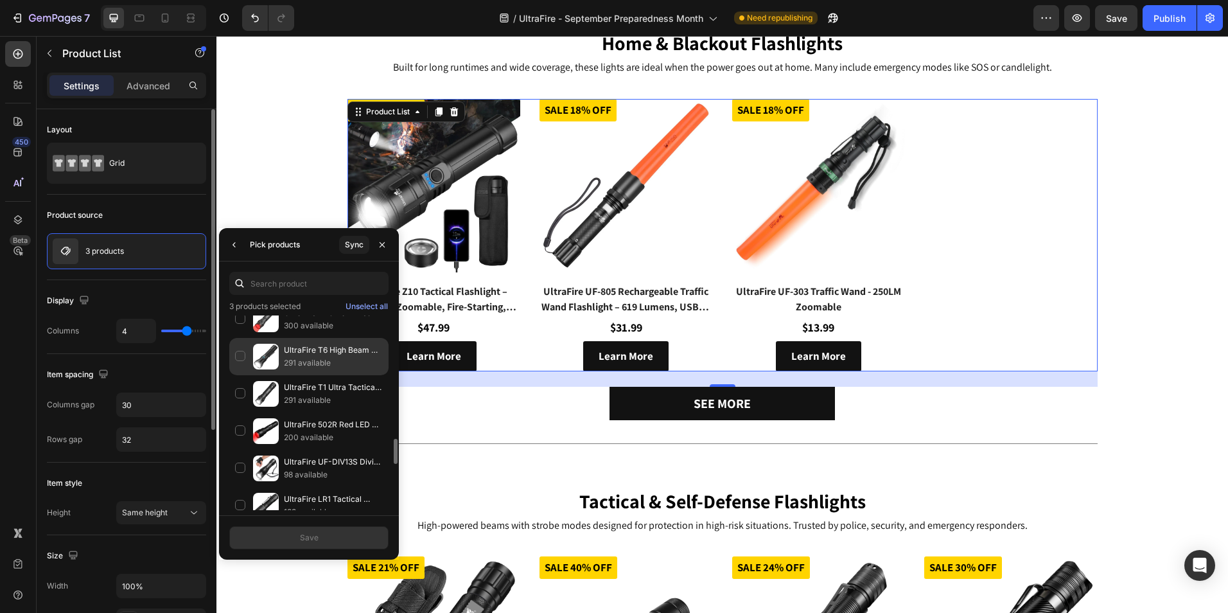
click at [330, 360] on p "291 available" at bounding box center [333, 363] width 99 height 13
click at [332, 360] on p "291 available" at bounding box center [333, 363] width 99 height 13
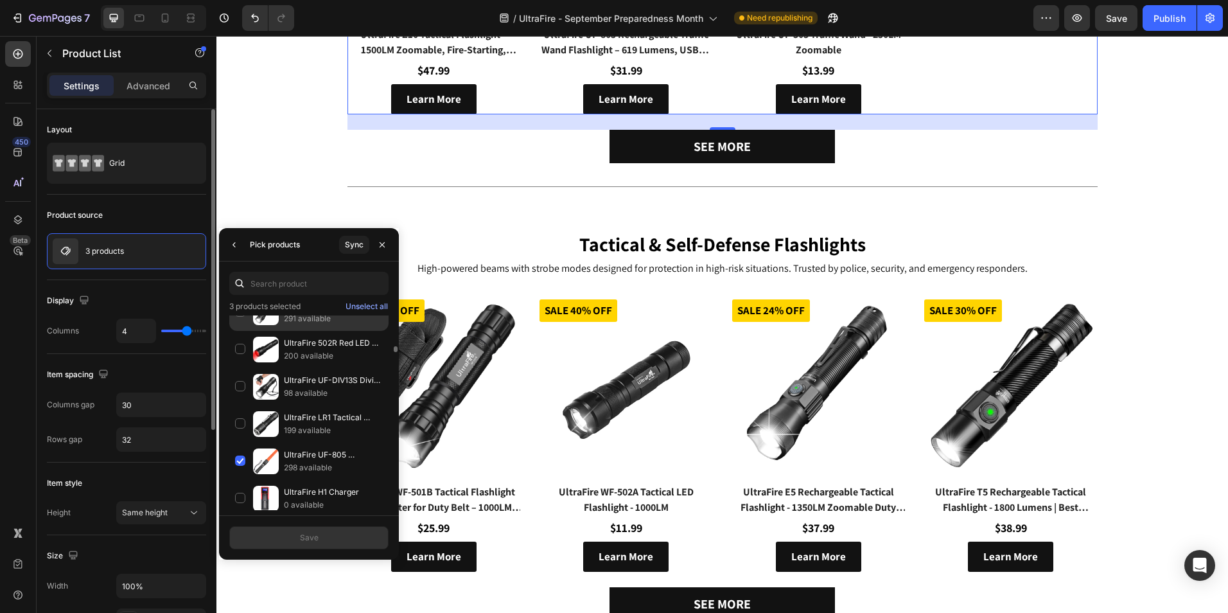
scroll to position [899, 0]
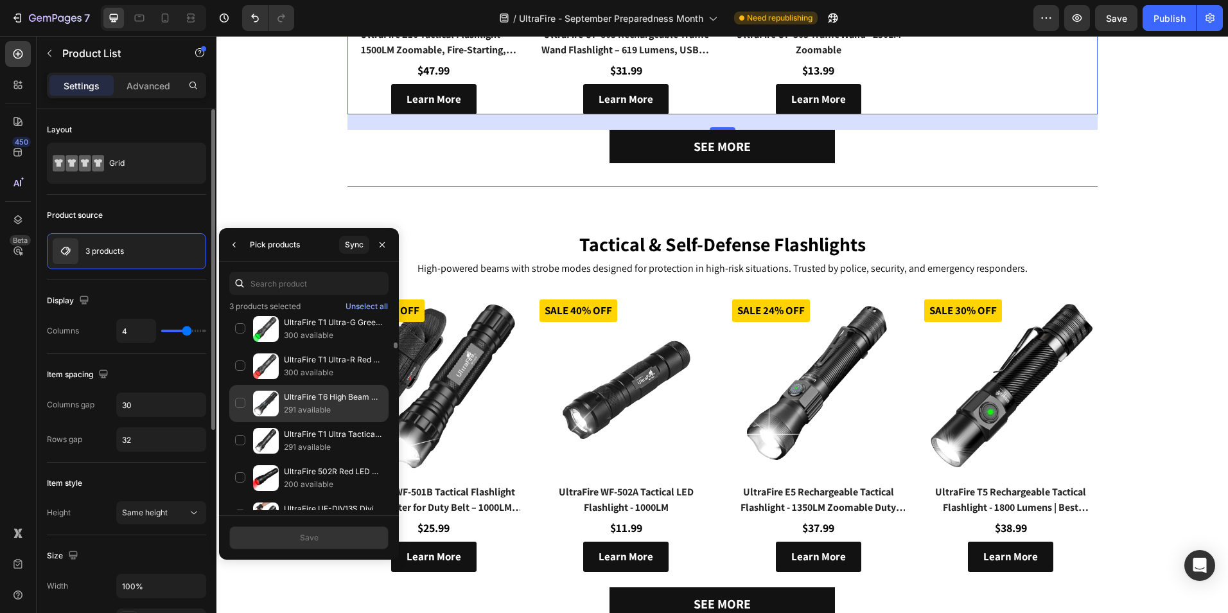
click at [321, 402] on p "UltraFire T6 High Beam Tactical LED Rechargeable Flashlight - Hunting - 550m Be…" at bounding box center [333, 397] width 99 height 13
click at [322, 541] on button "Save" at bounding box center [308, 537] width 159 height 23
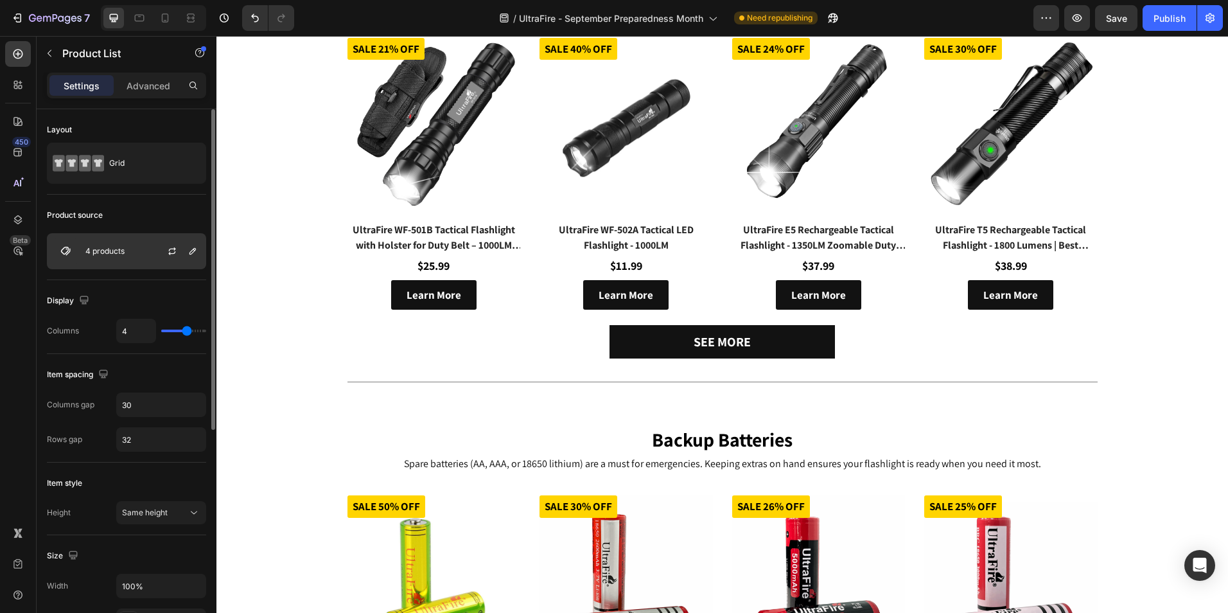
click at [143, 250] on div "4 products" at bounding box center [126, 251] width 159 height 36
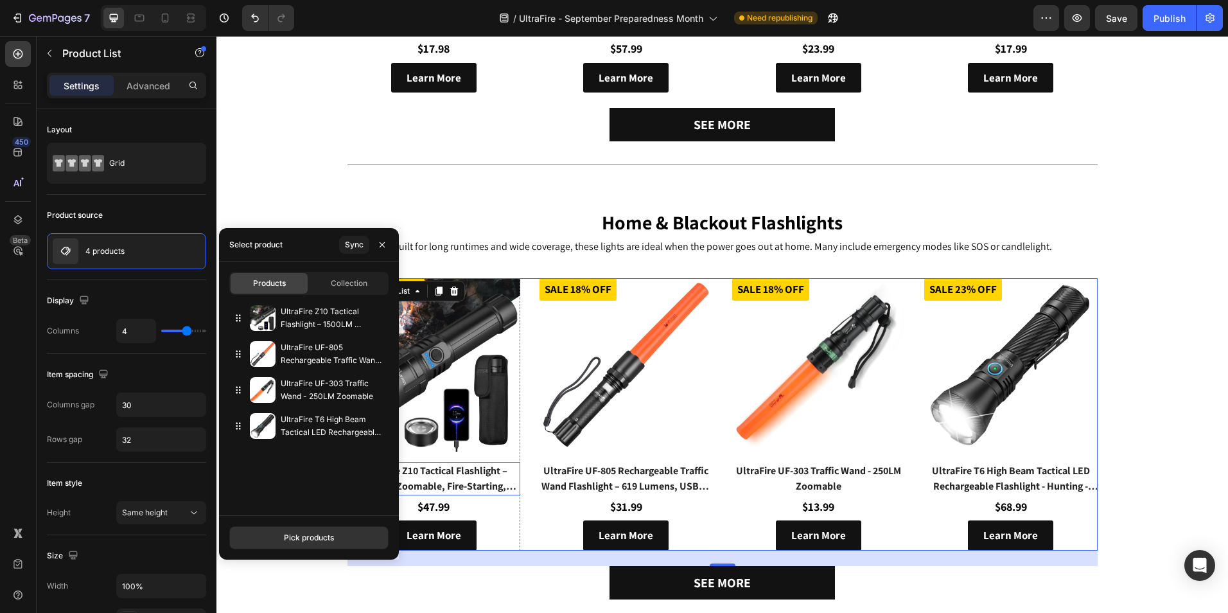
scroll to position [707, 0]
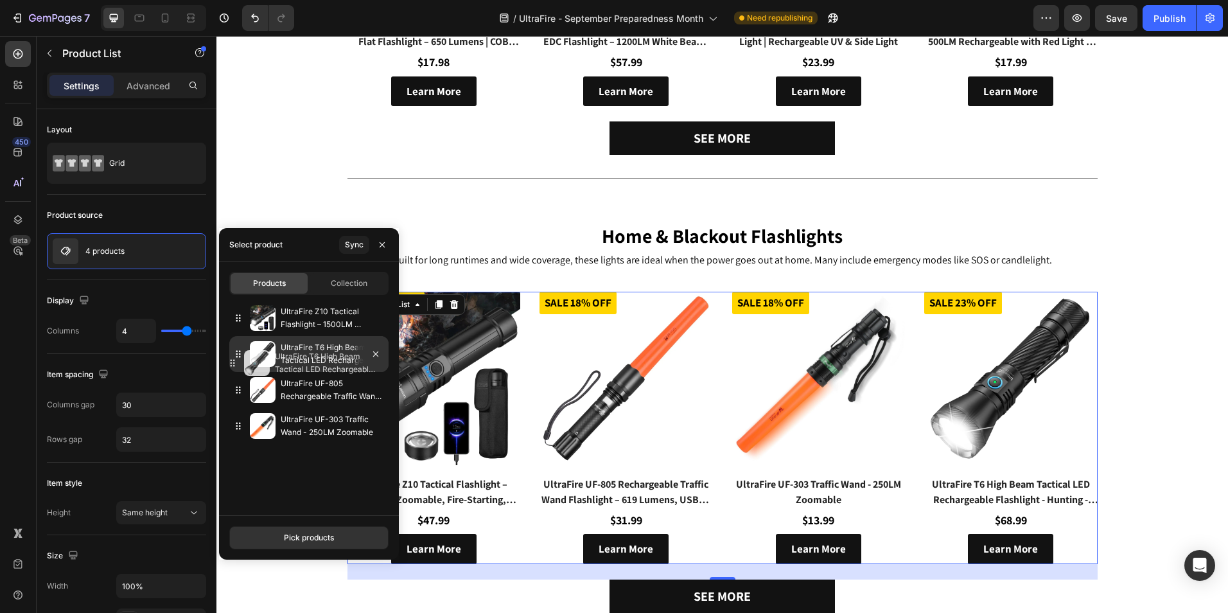
drag, startPoint x: 239, startPoint y: 421, endPoint x: 233, endPoint y: 359, distance: 63.2
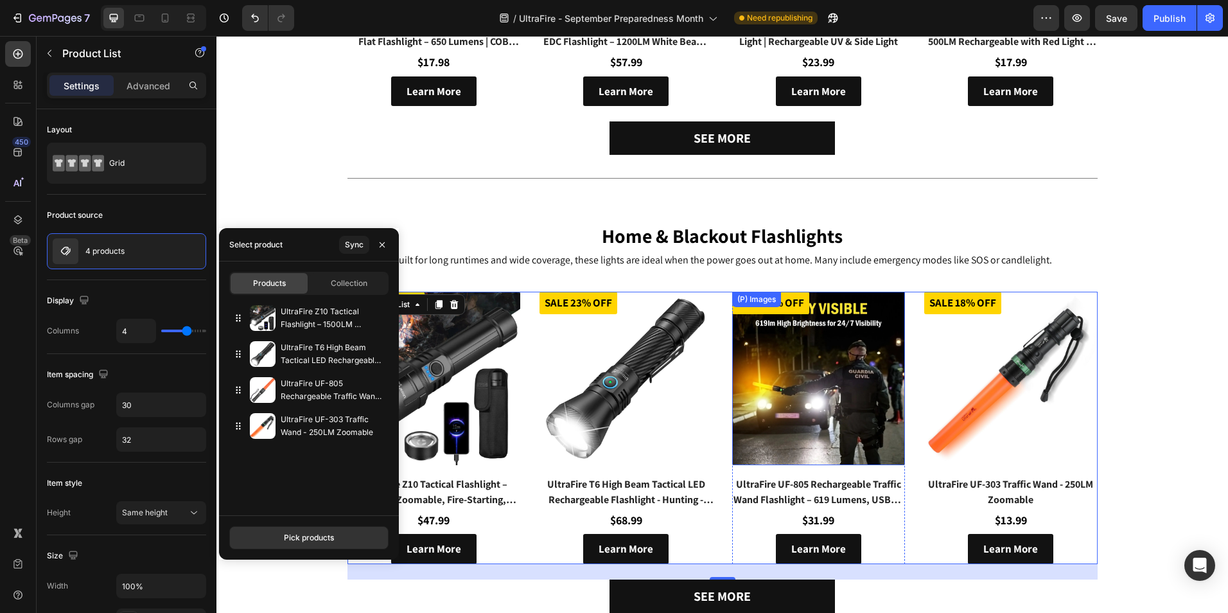
click at [732, 429] on img at bounding box center [818, 378] width 173 height 173
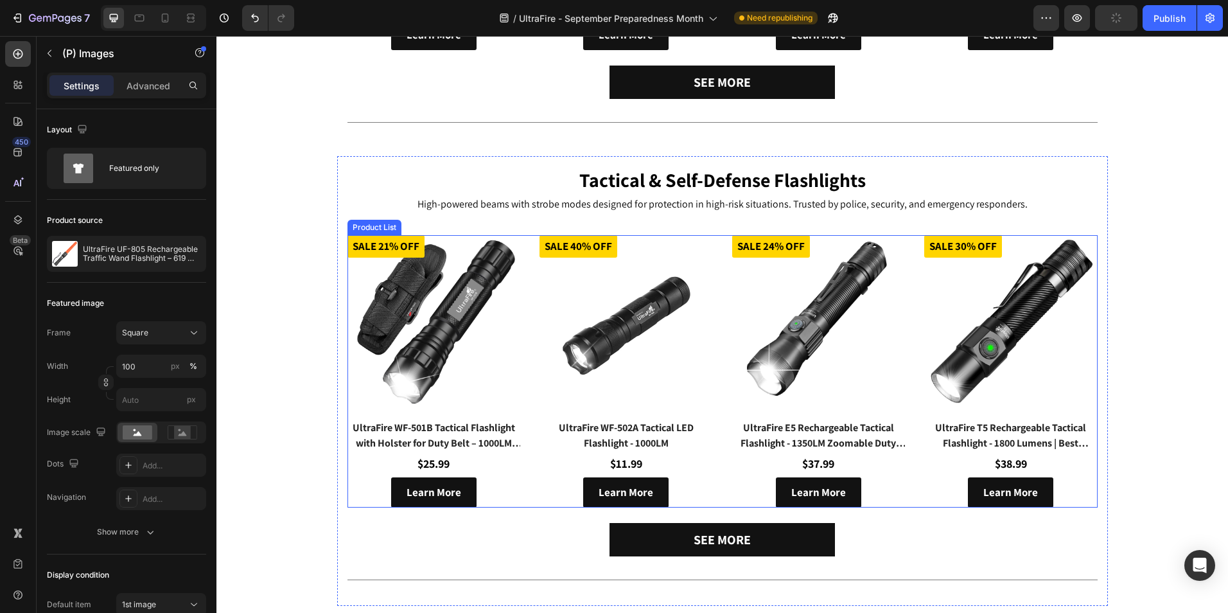
click at [710, 326] on div "(P) Images Sale 21% off Product Badge UltraFire WF-501B Tactical Flashlight wit…" at bounding box center [723, 371] width 750 height 272
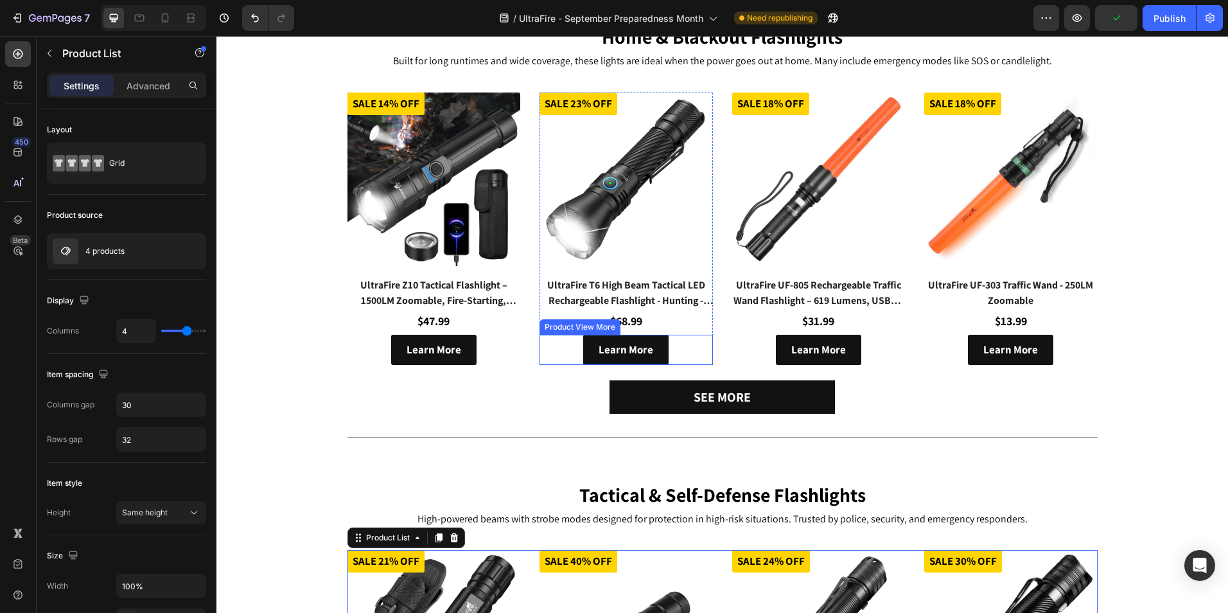
scroll to position [899, 0]
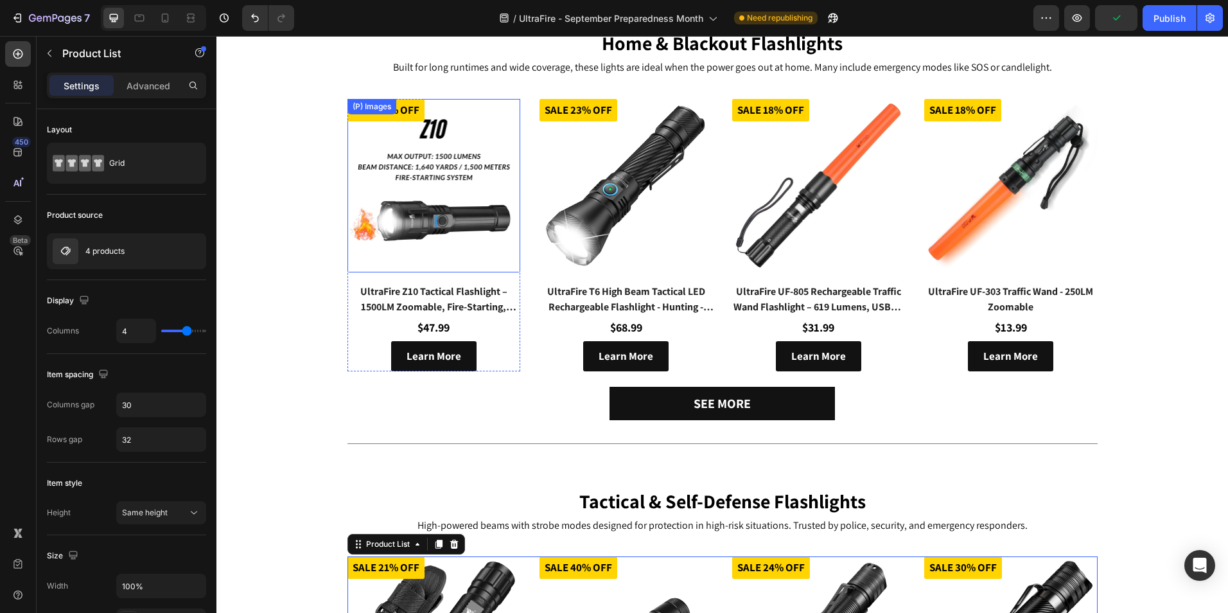
click at [462, 200] on img at bounding box center [434, 185] width 173 height 173
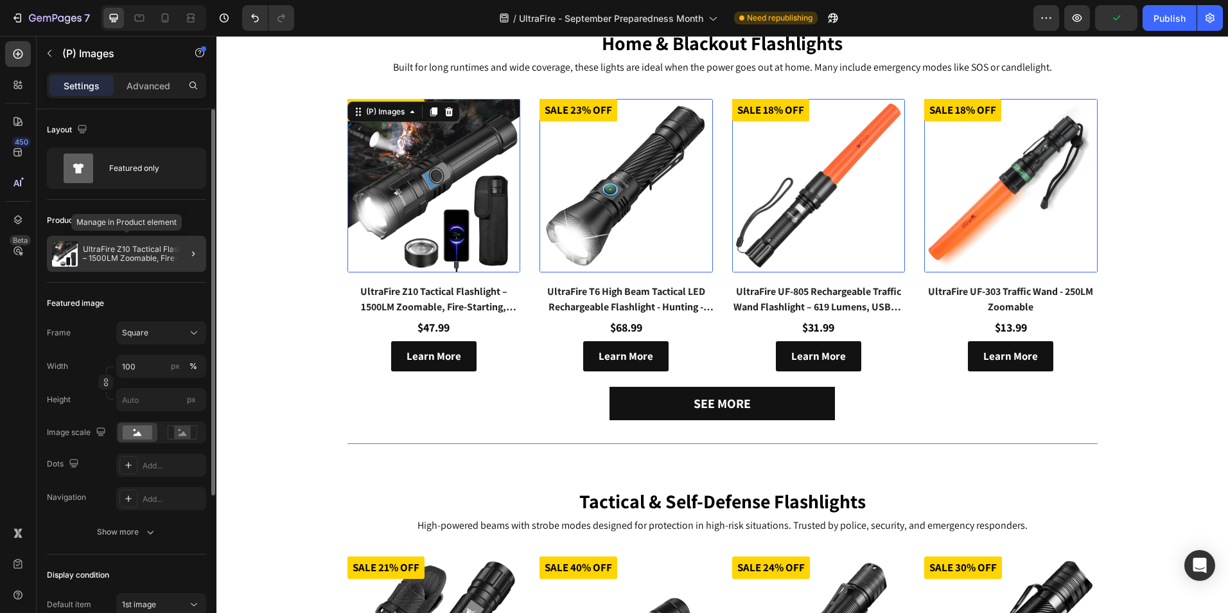
click at [155, 254] on p "UltraFire Z10 Tactical Flashlight – 1500LM Zoomable, Fire-Starting, Rechargeable" at bounding box center [142, 254] width 118 height 18
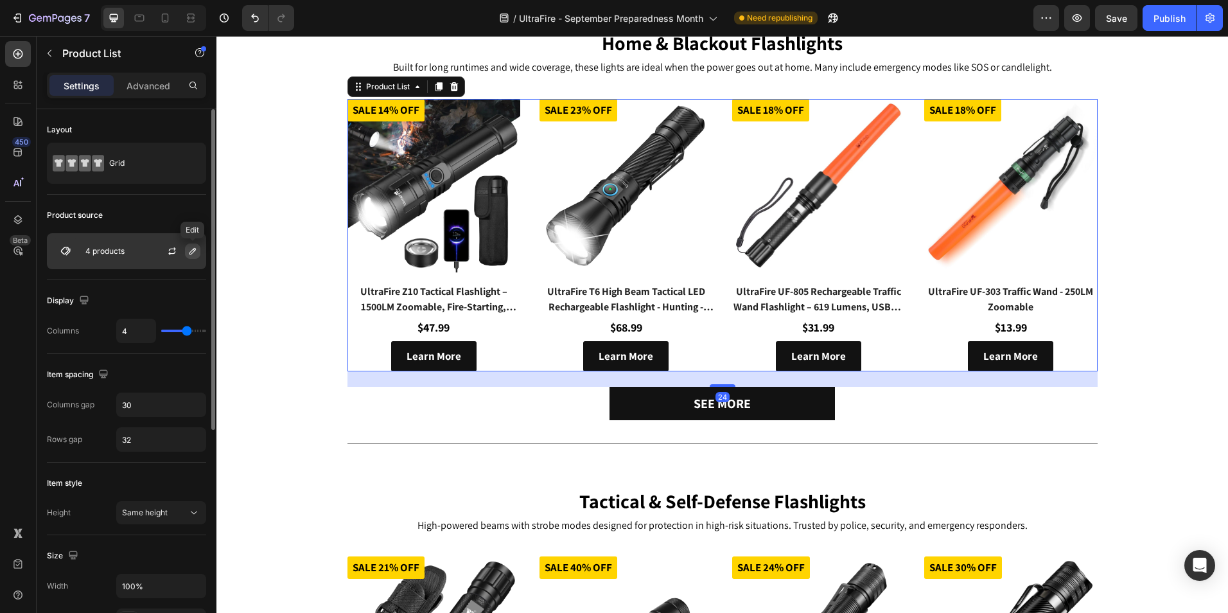
click at [189, 254] on icon "button" at bounding box center [193, 251] width 10 height 10
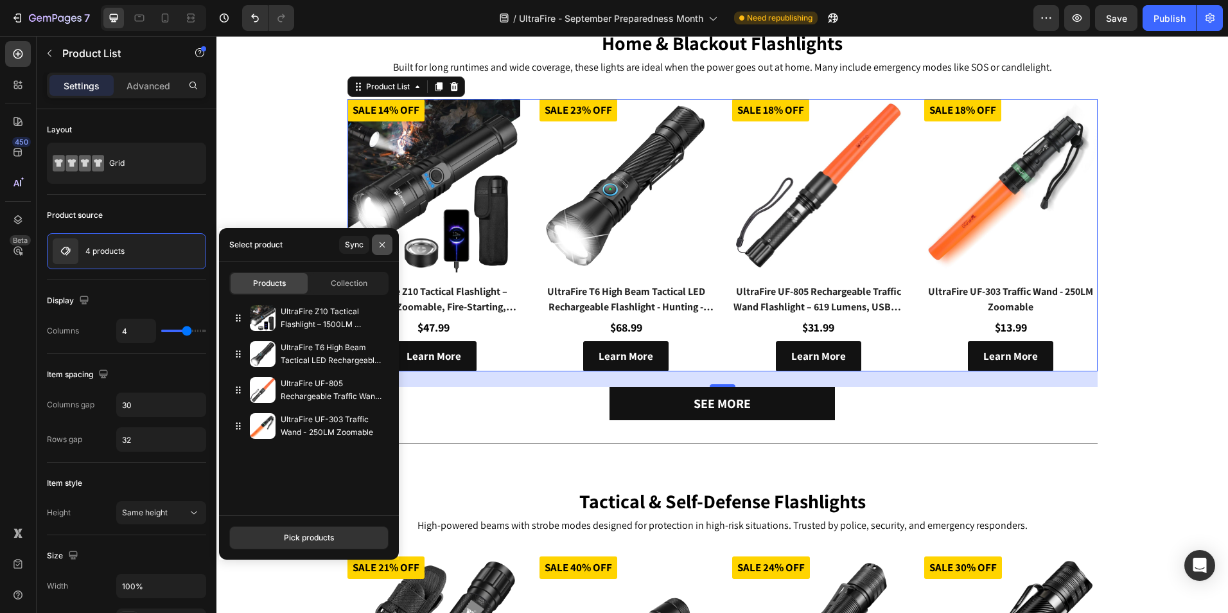
click at [384, 239] on button "button" at bounding box center [382, 245] width 21 height 21
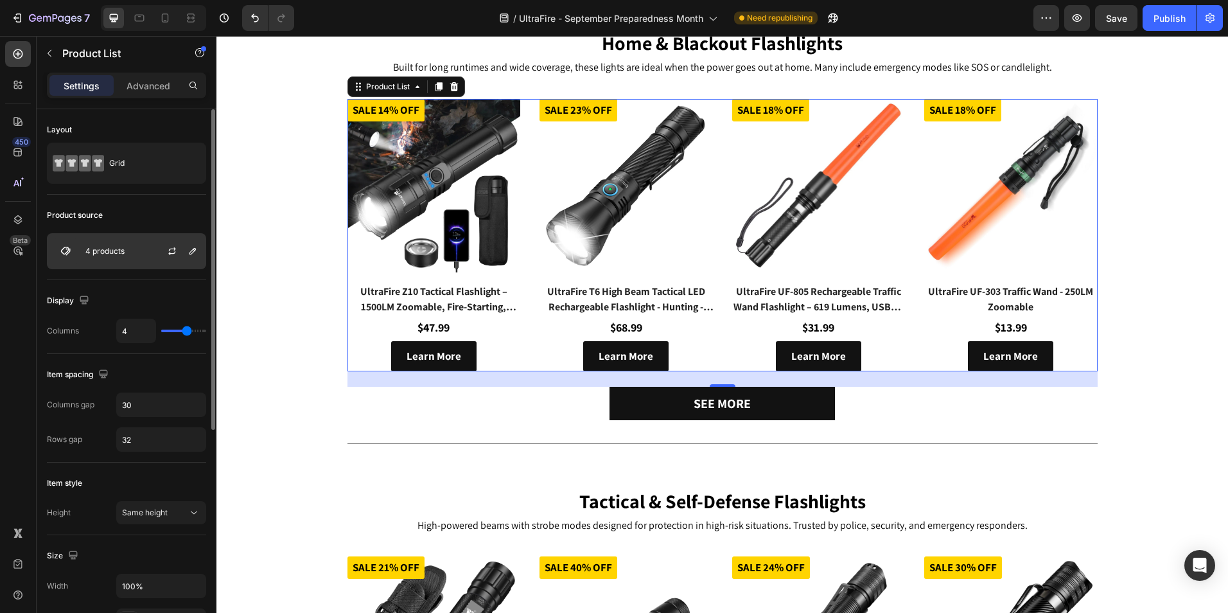
click at [167, 264] on div at bounding box center [177, 251] width 57 height 35
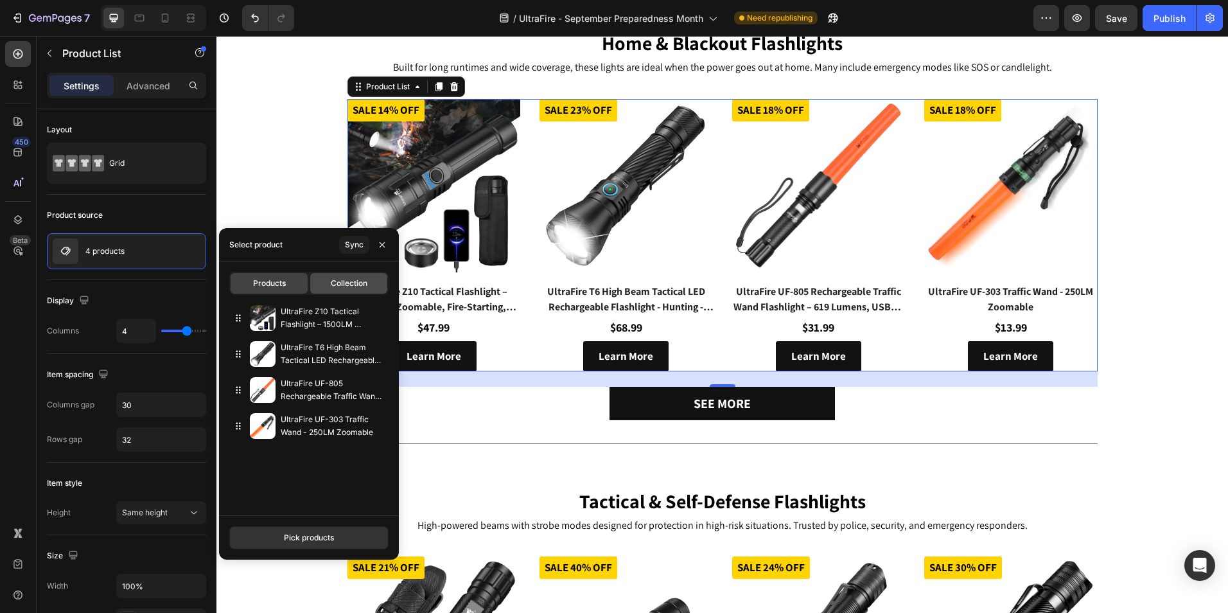
click at [356, 287] on span "Collection" at bounding box center [349, 284] width 37 height 12
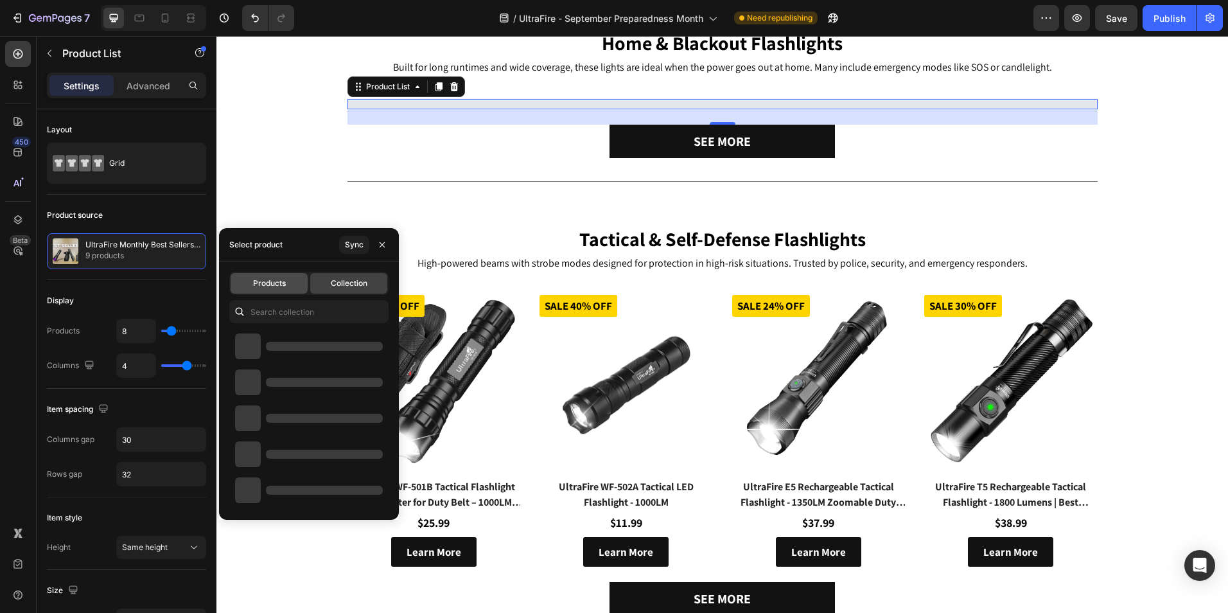
click at [277, 287] on span "Products" at bounding box center [269, 284] width 33 height 12
type input "4"
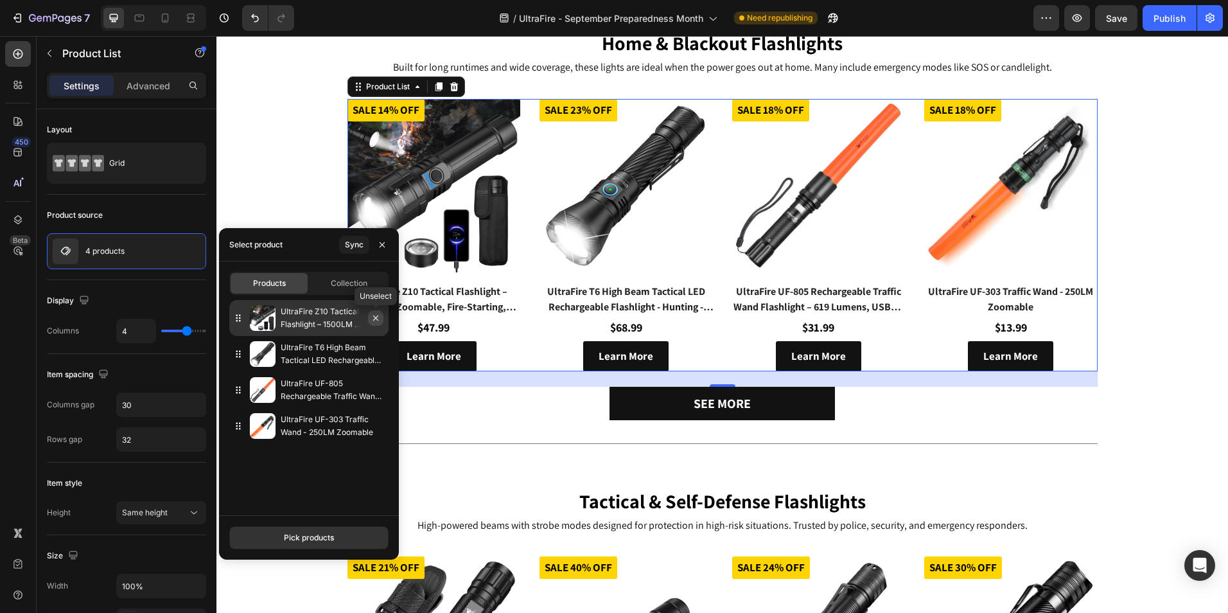
click at [376, 322] on icon "button" at bounding box center [376, 318] width 10 height 10
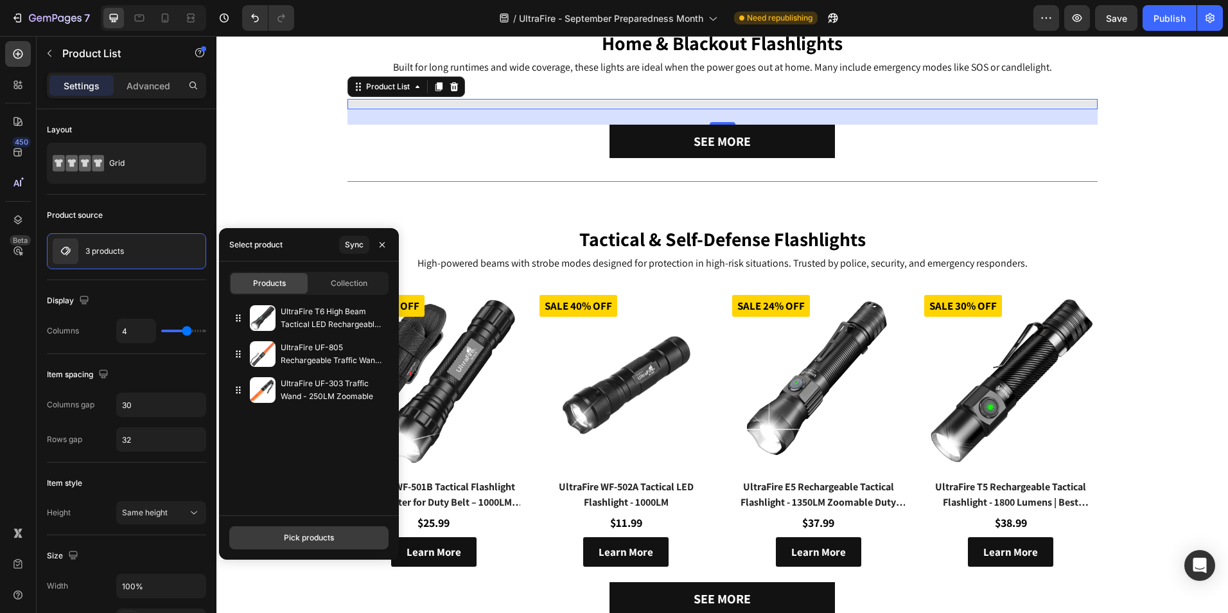
click at [316, 538] on div "Pick products" at bounding box center [309, 538] width 50 height 12
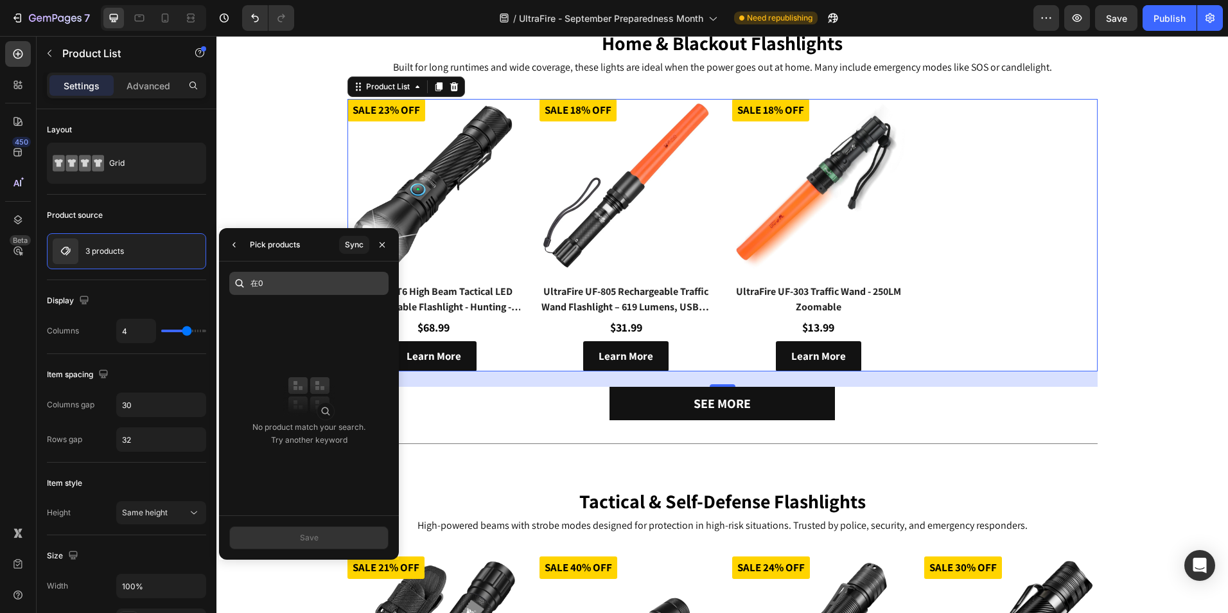
type input "在"
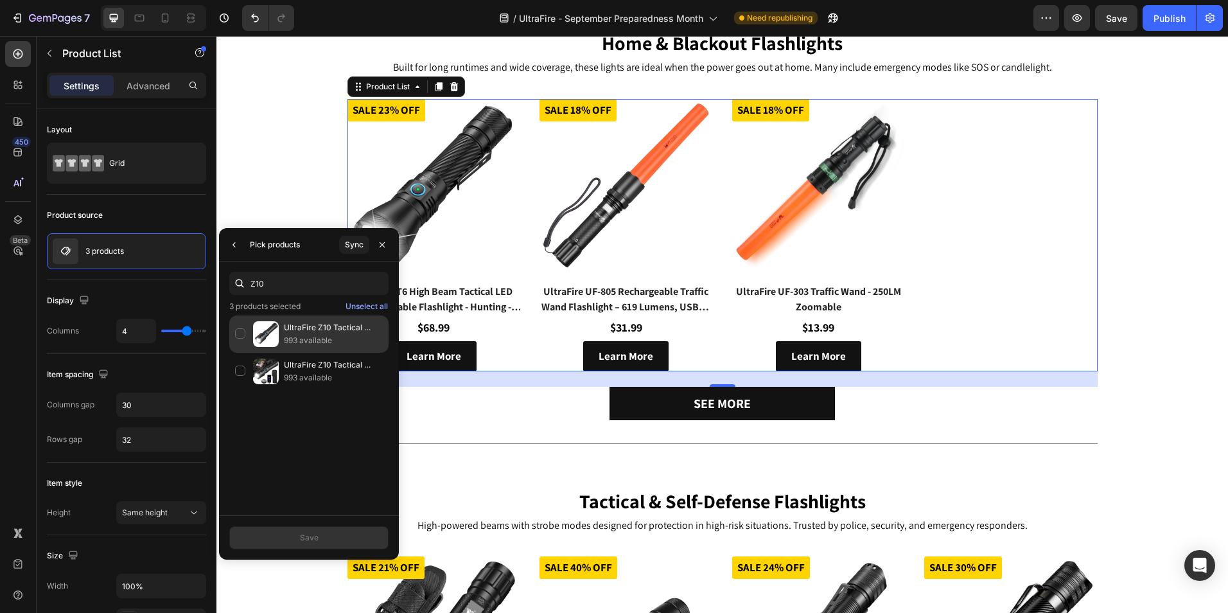
type input "Z10"
click at [323, 334] on p "993 available" at bounding box center [333, 340] width 99 height 13
click at [341, 536] on button "Save" at bounding box center [308, 537] width 159 height 23
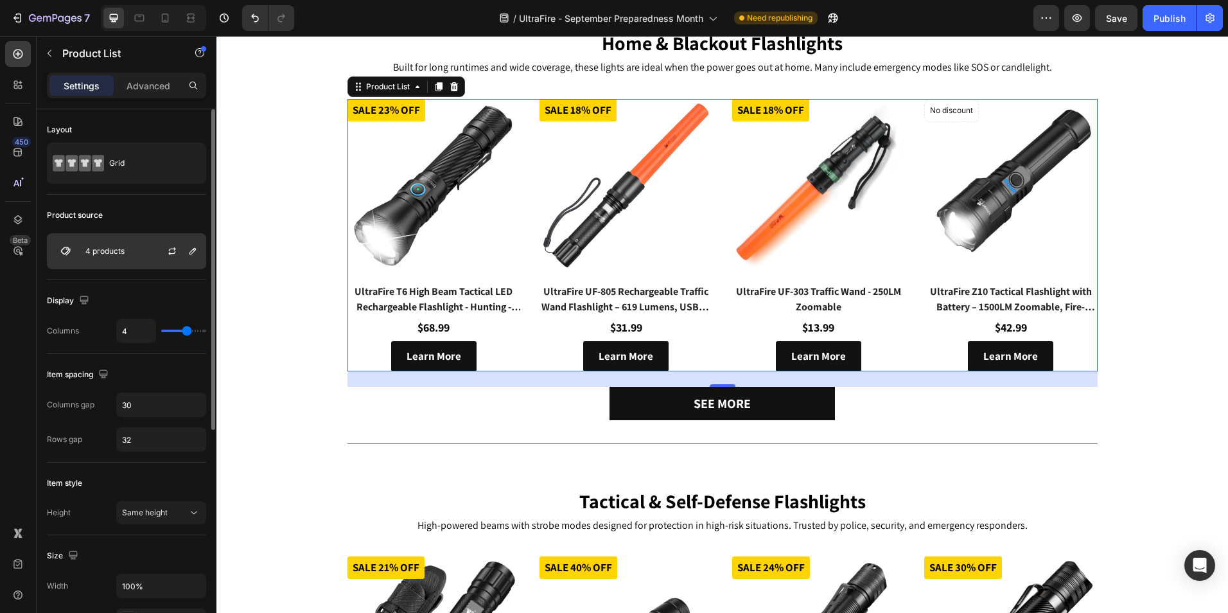
click at [136, 256] on div "4 products" at bounding box center [126, 251] width 159 height 36
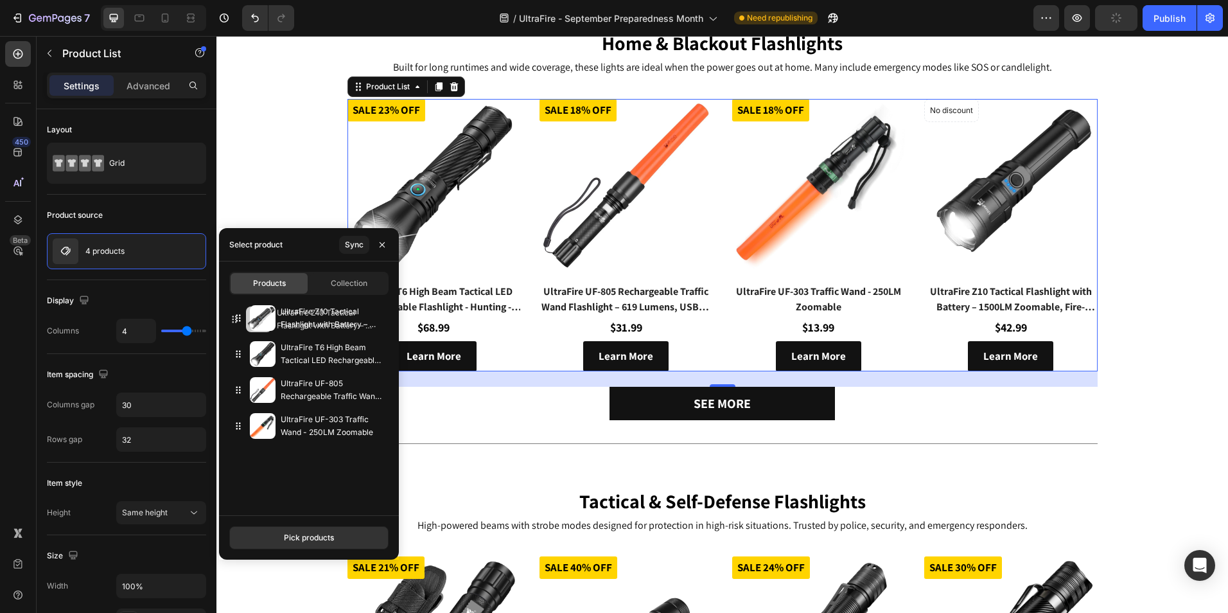
drag, startPoint x: 305, startPoint y: 420, endPoint x: 301, endPoint y: 307, distance: 112.5
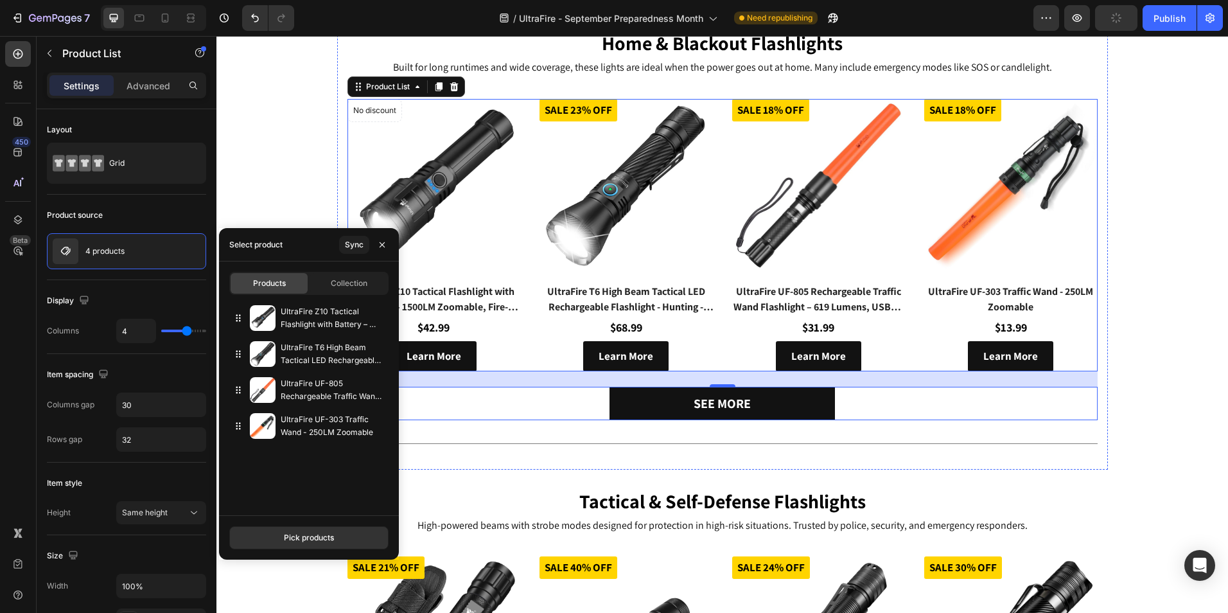
click at [538, 402] on div "See more Button" at bounding box center [723, 403] width 750 height 33
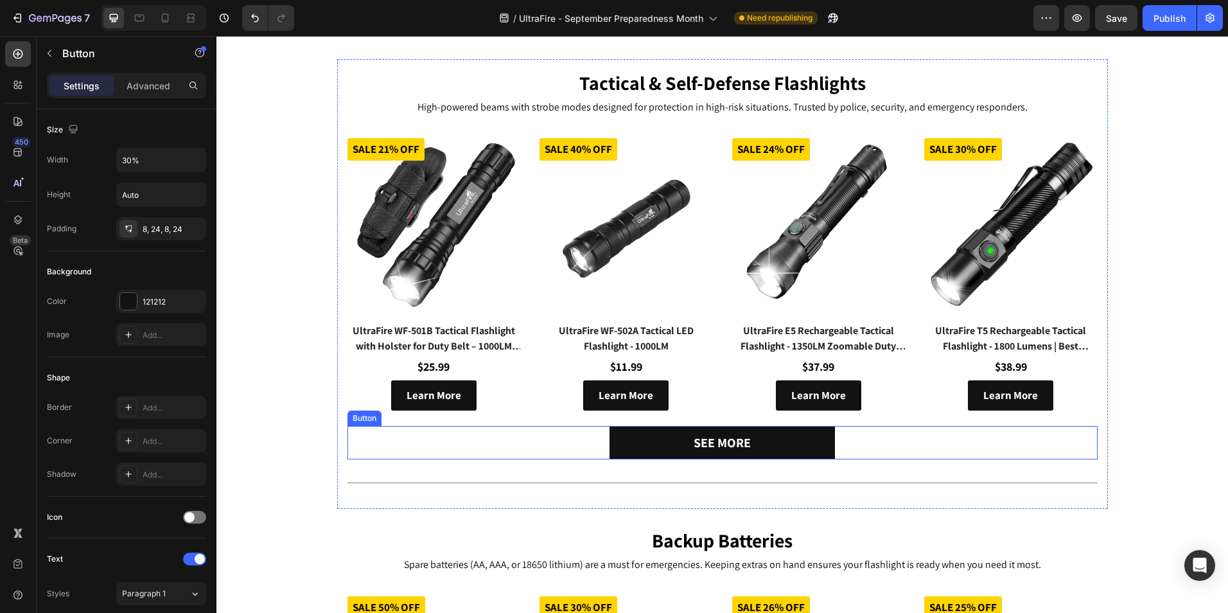
scroll to position [1349, 0]
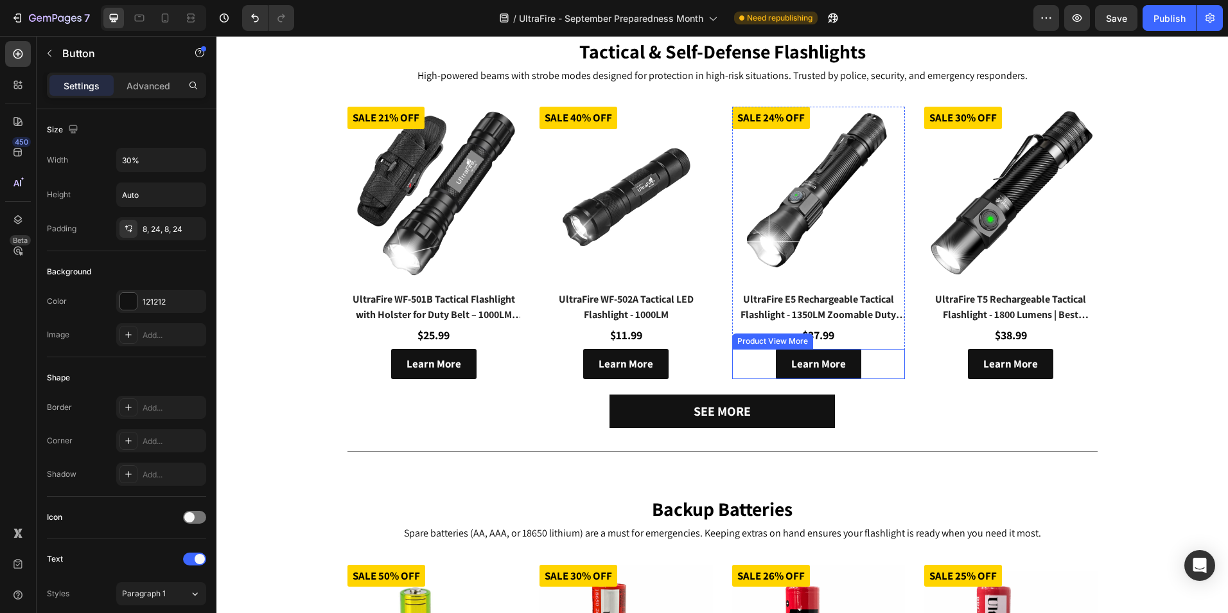
click at [756, 372] on div "Learn More" at bounding box center [818, 364] width 173 height 30
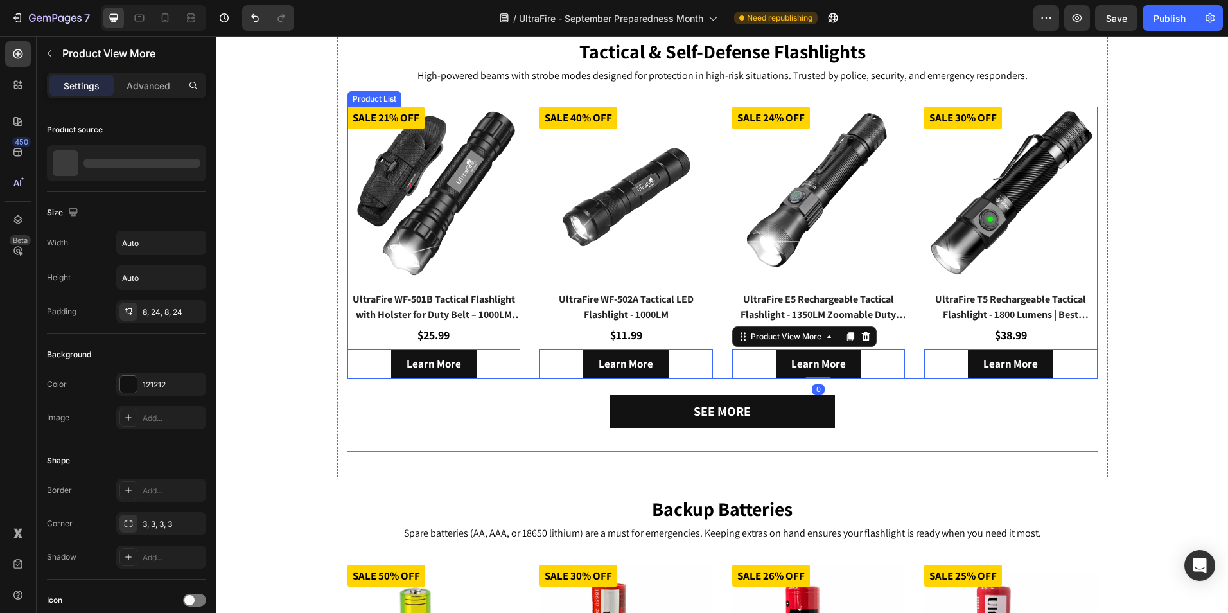
click at [722, 371] on div "(P) Images Sale 21% off Product Badge UltraFire WF-501B Tactical Flashlight wit…" at bounding box center [723, 243] width 750 height 272
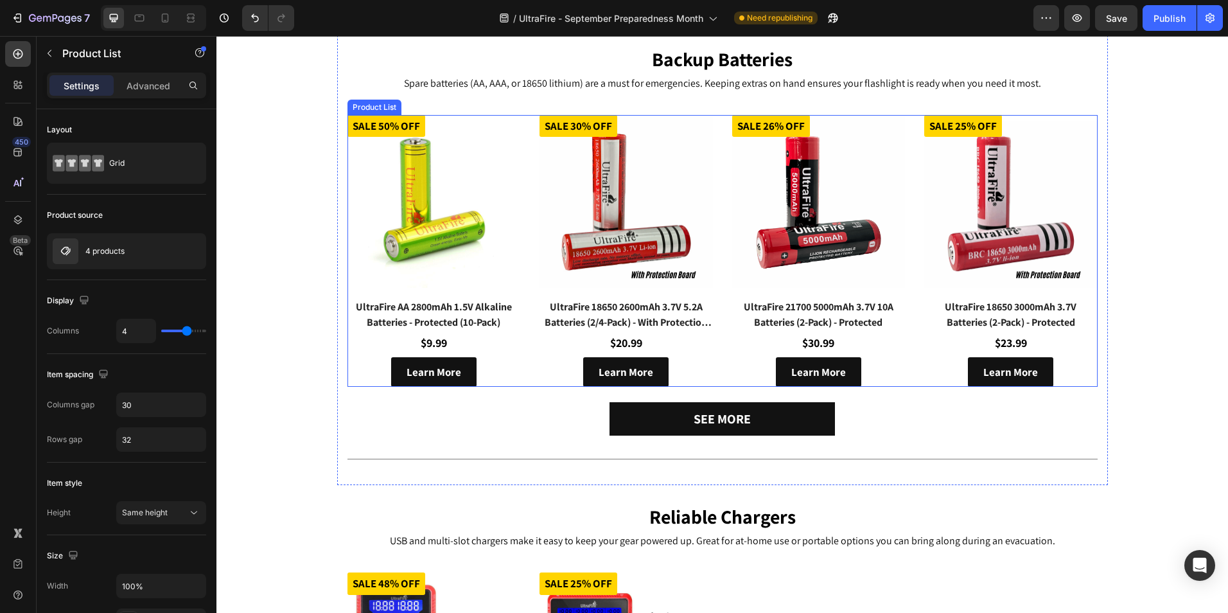
click at [725, 356] on div "(P) Images Sale 50% off Product Badge UltraFire AA 2800mAh 1.5V Alkaline Batter…" at bounding box center [723, 251] width 750 height 272
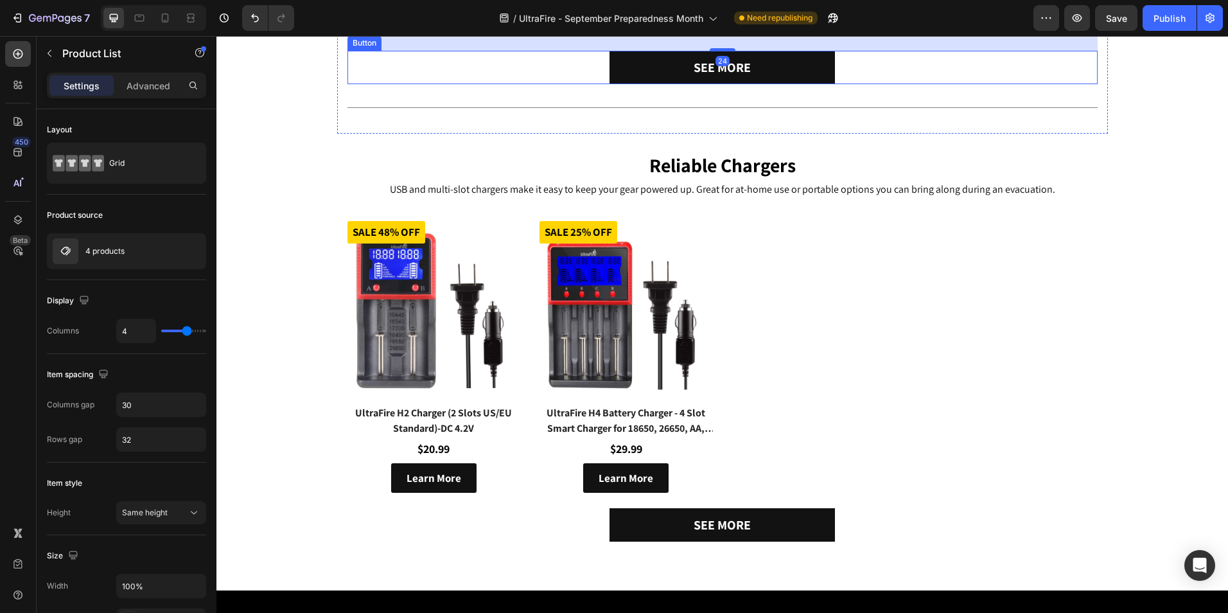
scroll to position [2184, 0]
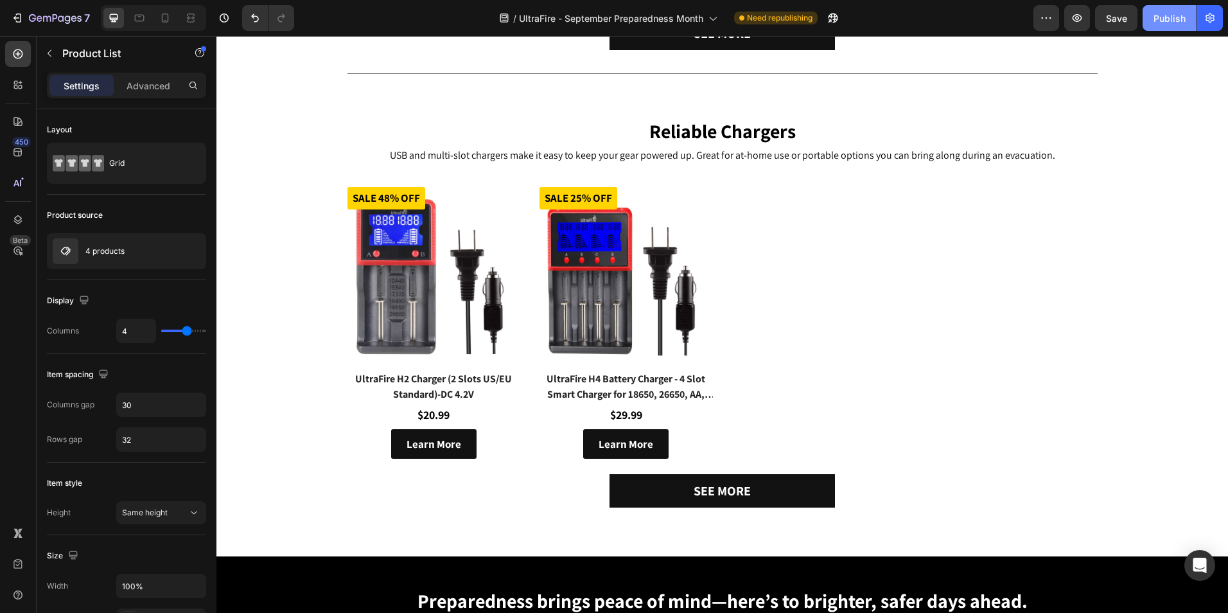
click at [1185, 25] on button "Publish" at bounding box center [1170, 18] width 54 height 26
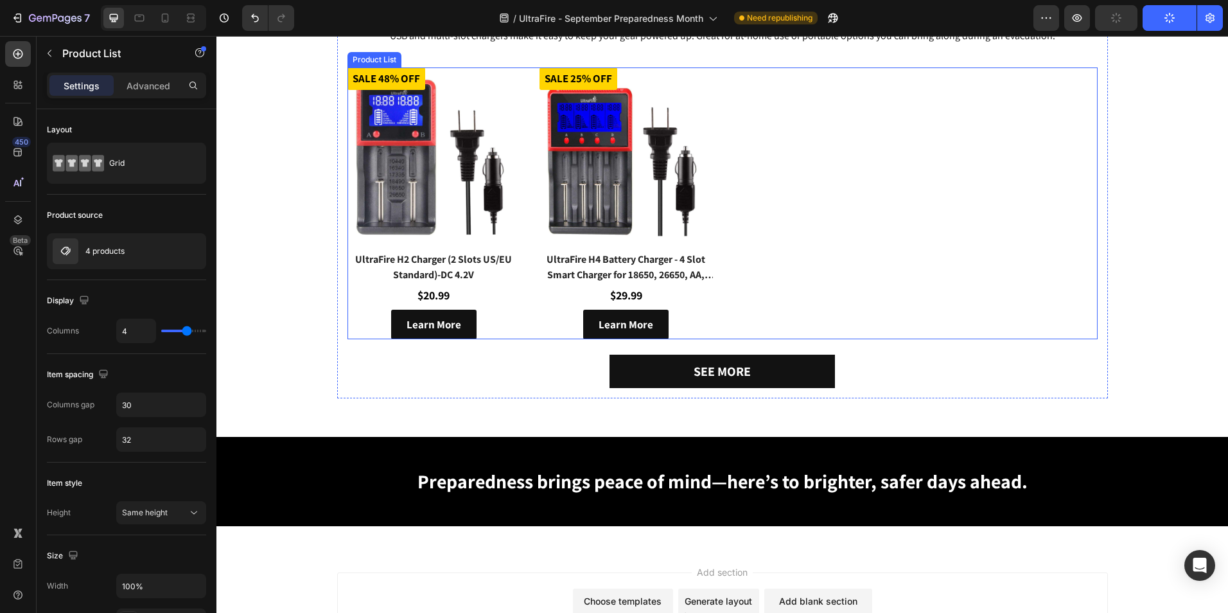
scroll to position [2423, 0]
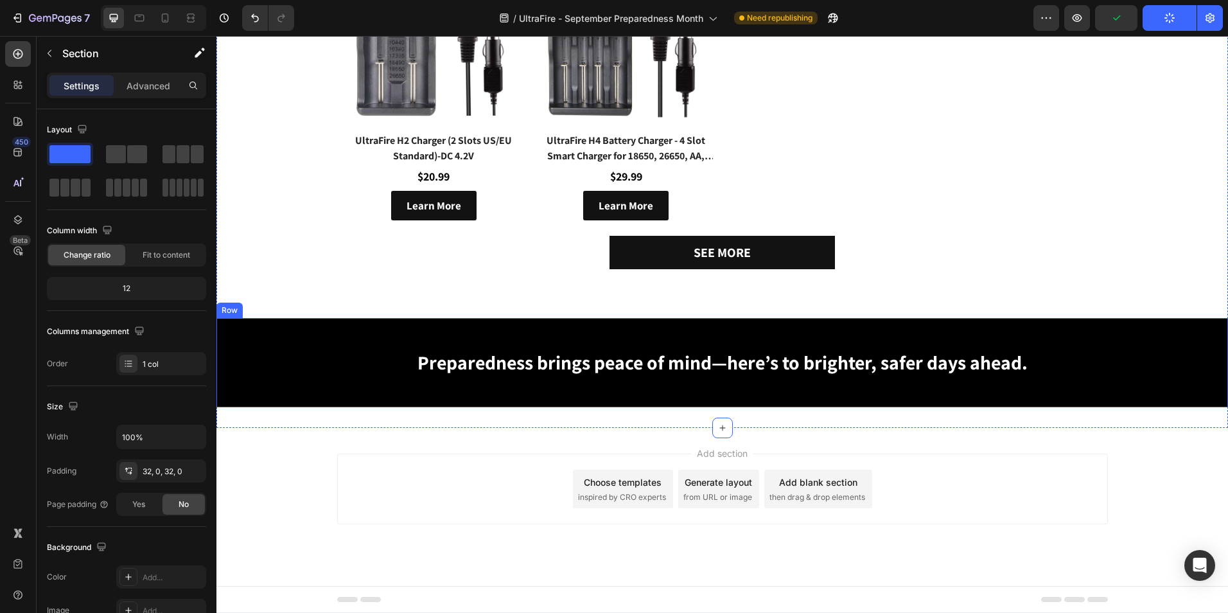
click at [937, 398] on div "Preparedness brings peace of mind—here’s to brighter, safer days ahead. [GEOGRA…" at bounding box center [723, 362] width 1012 height 89
click at [148, 85] on p "Advanced" at bounding box center [149, 85] width 44 height 13
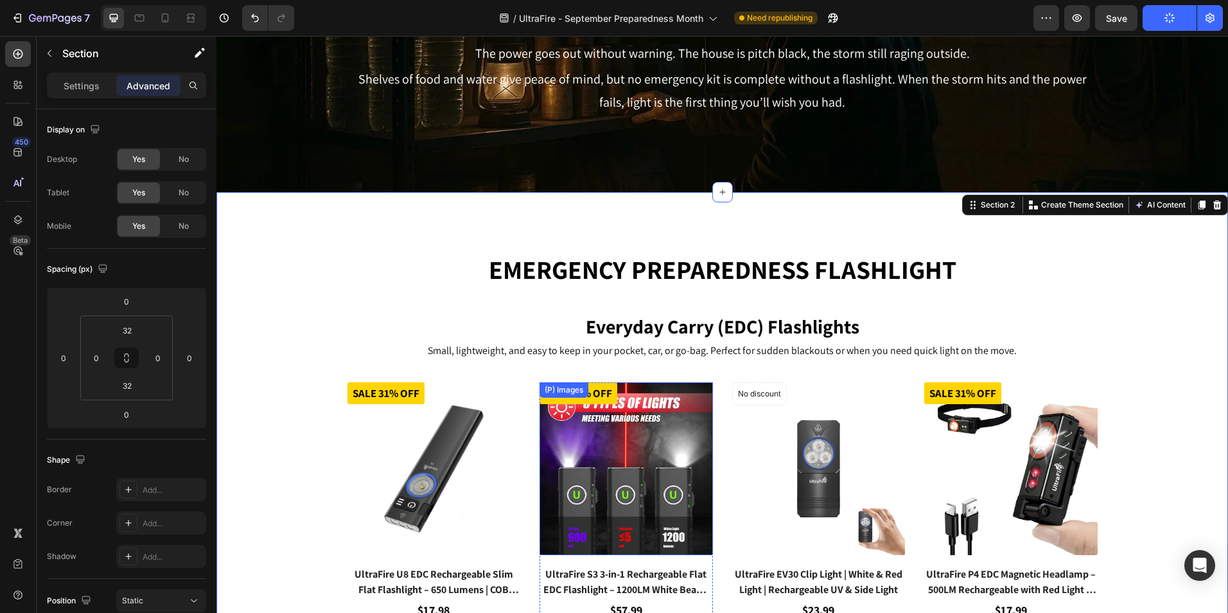
scroll to position [0, 0]
